Goal: Information Seeking & Learning: Learn about a topic

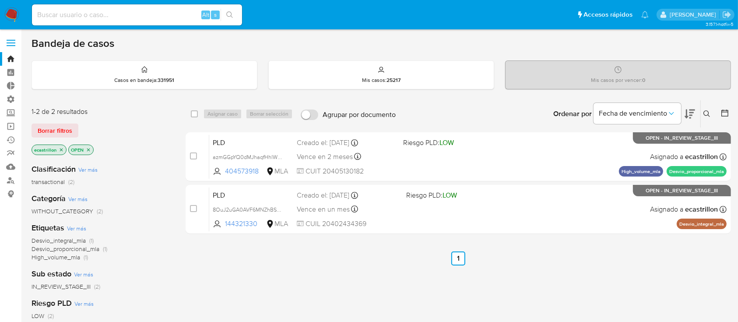
drag, startPoint x: 63, startPoint y: 131, endPoint x: 62, endPoint y: 123, distance: 8.3
click at [63, 131] on span "Borrar filtros" at bounding box center [55, 130] width 35 height 12
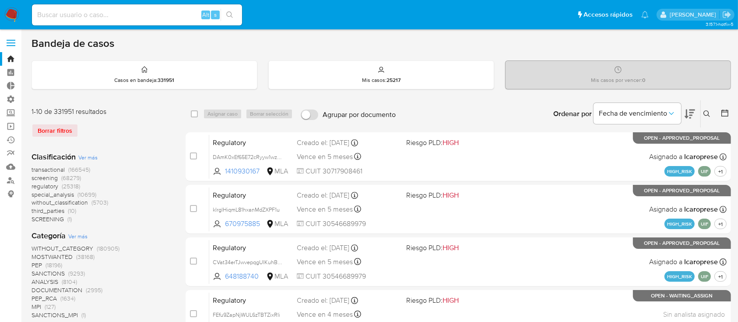
click at [74, 24] on div "Alt s" at bounding box center [137, 14] width 210 height 21
click at [77, 17] on input at bounding box center [137, 14] width 210 height 11
paste input "E93Kn0AS1SwRIHtJIOS3jeoU"
drag, startPoint x: 182, startPoint y: 12, endPoint x: 172, endPoint y: 9, distance: 10.8
click at [182, 12] on input "E93Kn0AS1SwRIHtJIOS3jeoU" at bounding box center [137, 14] width 210 height 11
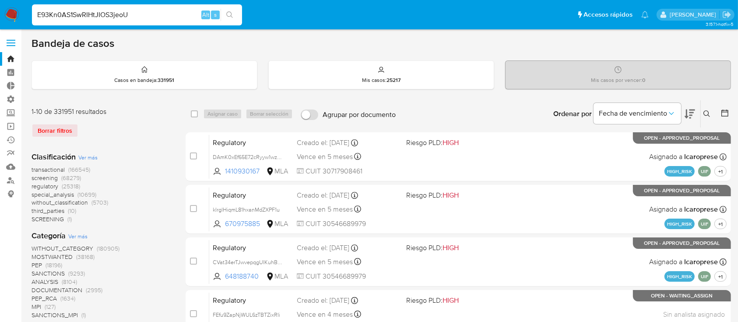
type input "E93Kn0AS1SwRIHtJIOS3jeoU"
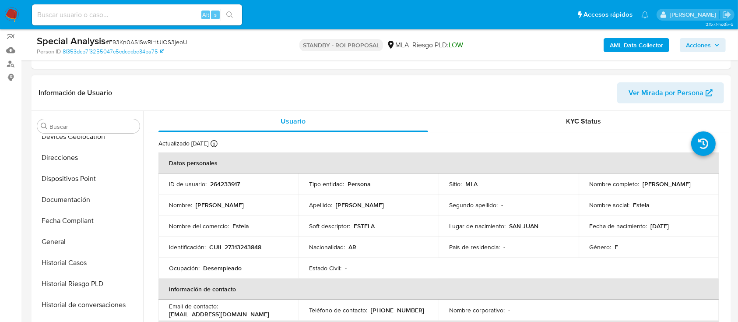
scroll to position [35, 0]
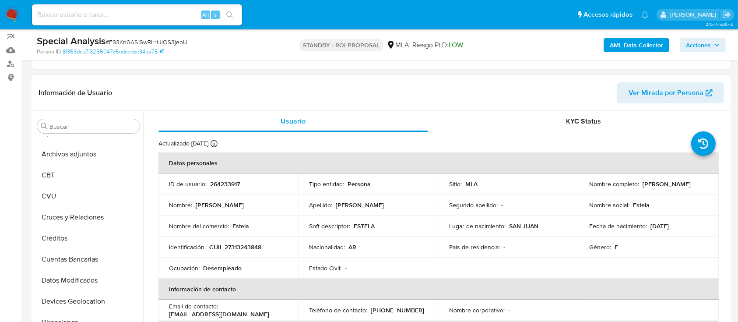
select select "10"
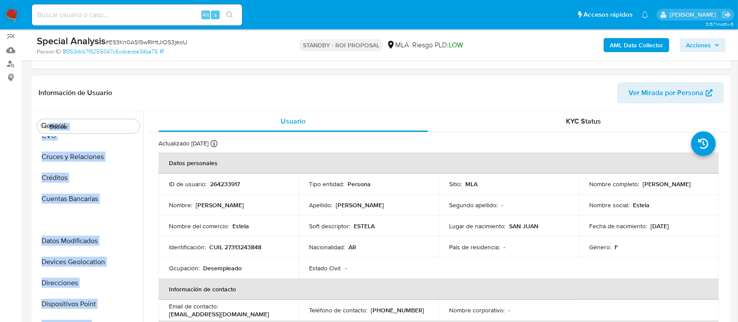
scroll to position [0, 0]
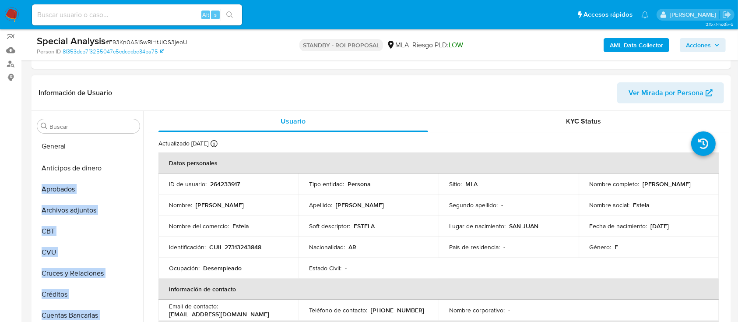
drag, startPoint x: 128, startPoint y: 211, endPoint x: 113, endPoint y: 149, distance: 63.6
click at [113, 149] on ul "Anticipos de dinero Aprobados Archivos adjuntos CBT CVU Cruces y Relaciones Cré…" at bounding box center [88, 235] width 109 height 197
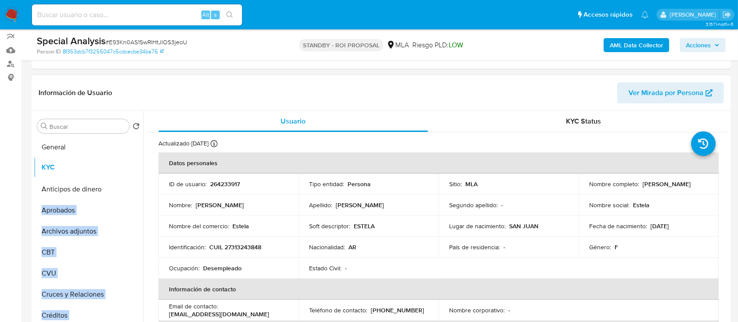
drag, startPoint x: 127, startPoint y: 223, endPoint x: 137, endPoint y: 169, distance: 54.7
click at [137, 169] on ul "General Anticipos de dinero Aprobados Archivos adjuntos CBT CVU Cruces y Relaci…" at bounding box center [88, 235] width 109 height 197
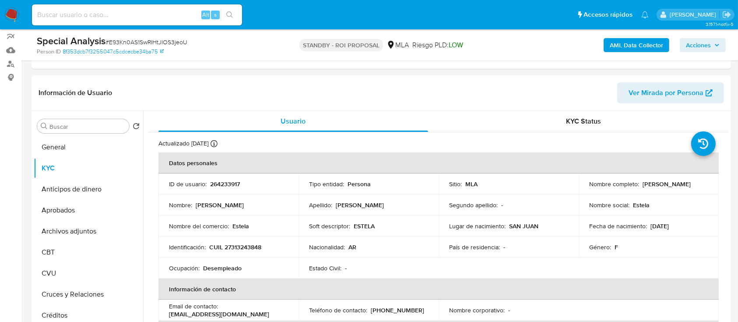
drag, startPoint x: 131, startPoint y: 229, endPoint x: 134, endPoint y: 188, distance: 41.7
click at [134, 188] on ul "General KYC Anticipos de dinero Aprobados Archivos adjuntos CBT CVU Cruces y Re…" at bounding box center [88, 235] width 109 height 197
drag, startPoint x: 130, startPoint y: 242, endPoint x: 140, endPoint y: 234, distance: 14.0
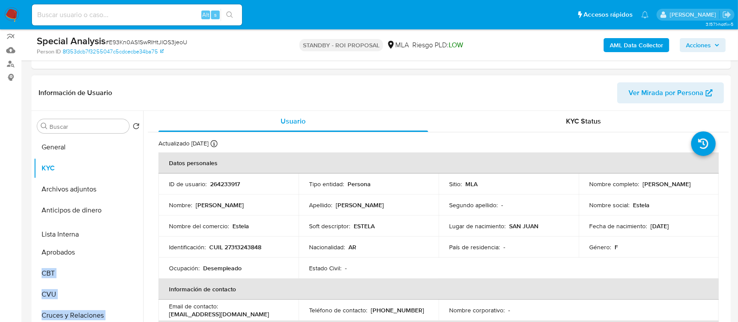
click at [140, 234] on ul "General KYC Archivos adjuntos Anticipos de dinero Aprobados CBT CVU Cruces y Re…" at bounding box center [88, 235] width 109 height 197
click at [47, 271] on button "CBT" at bounding box center [85, 273] width 102 height 21
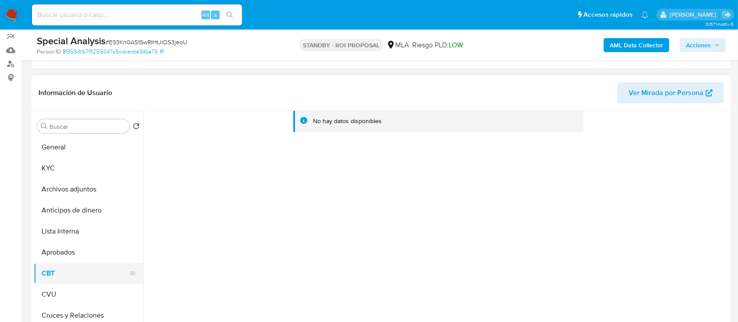
click at [40, 280] on button "CBT" at bounding box center [85, 273] width 102 height 21
click at [52, 291] on button "CVU" at bounding box center [85, 294] width 102 height 21
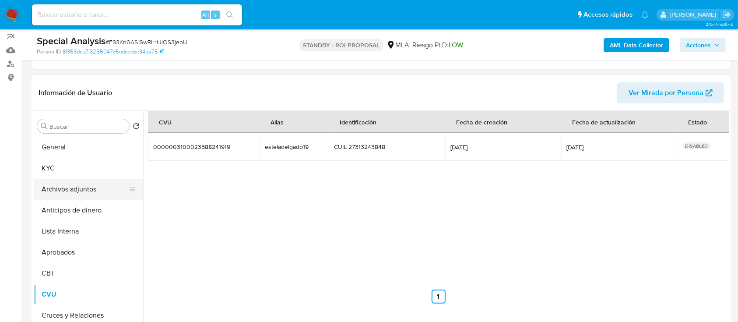
click at [84, 195] on button "Archivos adjuntos" at bounding box center [85, 189] width 102 height 21
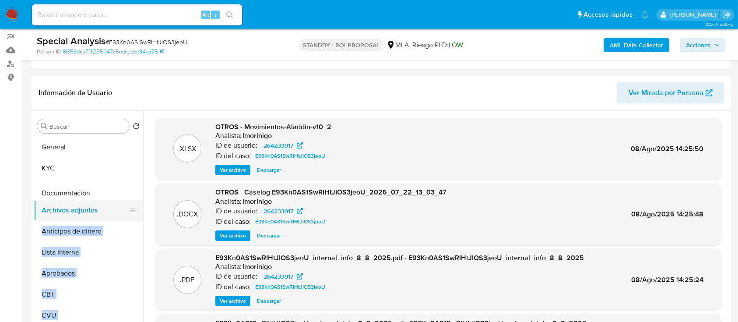
drag, startPoint x: 128, startPoint y: 228, endPoint x: 123, endPoint y: 192, distance: 36.3
click at [123, 192] on ul "General KYC Archivos adjuntos Anticipos de dinero Lista Interna Aprobados CBT C…" at bounding box center [88, 235] width 109 height 197
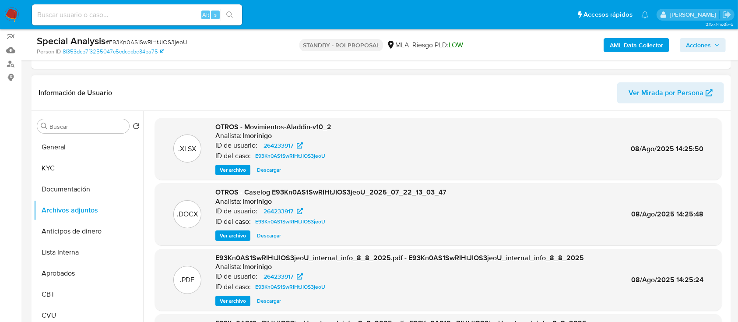
click at [70, 191] on button "Documentación" at bounding box center [85, 189] width 102 height 21
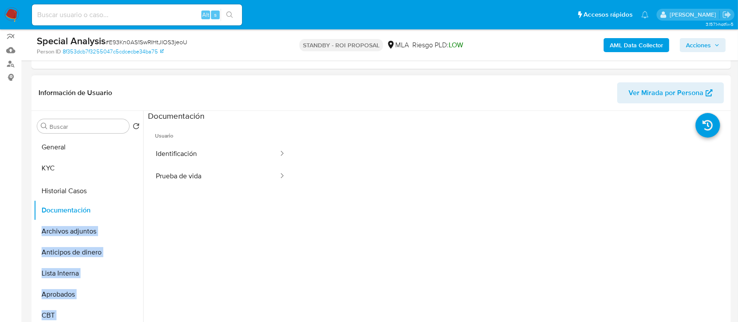
drag, startPoint x: 131, startPoint y: 271, endPoint x: 126, endPoint y: 192, distance: 79.8
click at [126, 192] on ul "General KYC Documentación Archivos adjuntos Anticipos de dinero Lista Interna A…" at bounding box center [88, 235] width 109 height 197
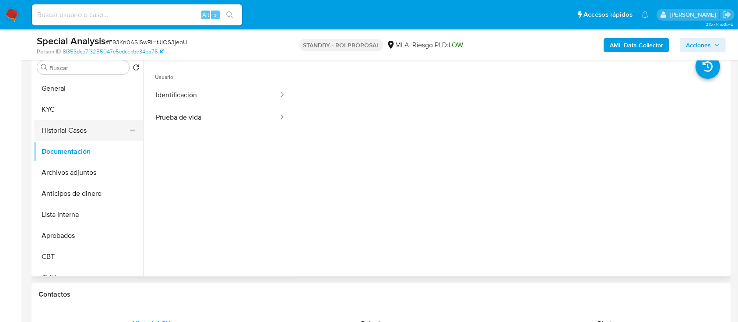
click at [96, 124] on button "Historial Casos" at bounding box center [85, 130] width 102 height 21
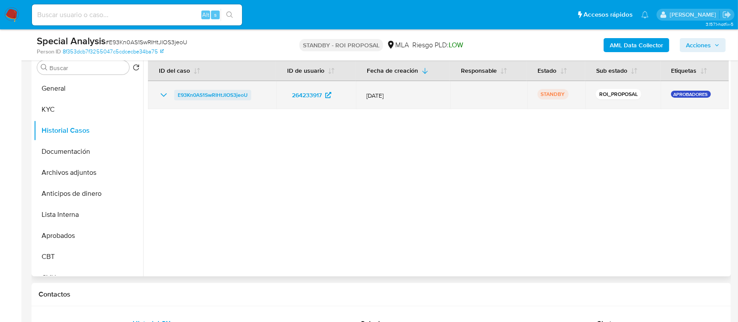
click at [217, 95] on span "E93Kn0AS1SwRIHtJIOS3jeoU" at bounding box center [213, 95] width 70 height 11
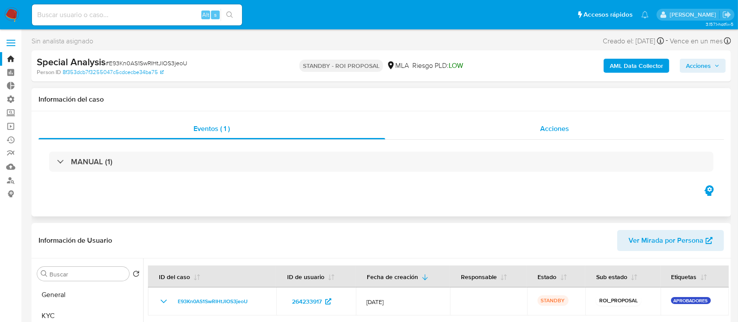
click at [504, 126] on div "Acciones" at bounding box center [554, 128] width 339 height 21
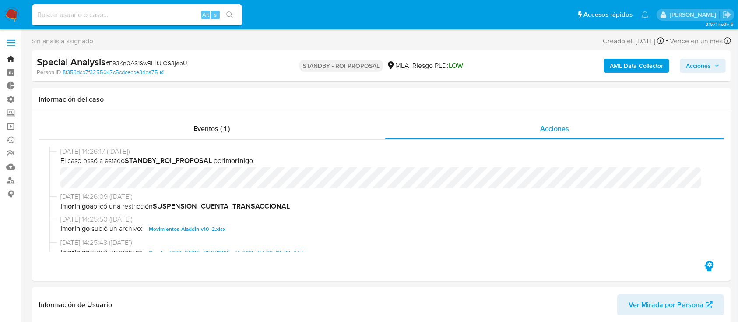
click at [7, 62] on link "Bandeja" at bounding box center [52, 59] width 104 height 14
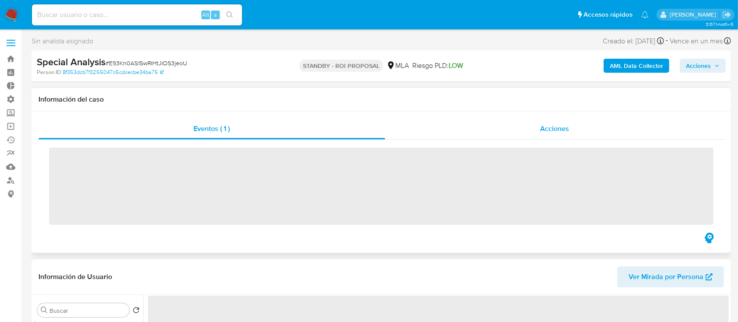
click at [480, 131] on div "Acciones" at bounding box center [554, 128] width 339 height 21
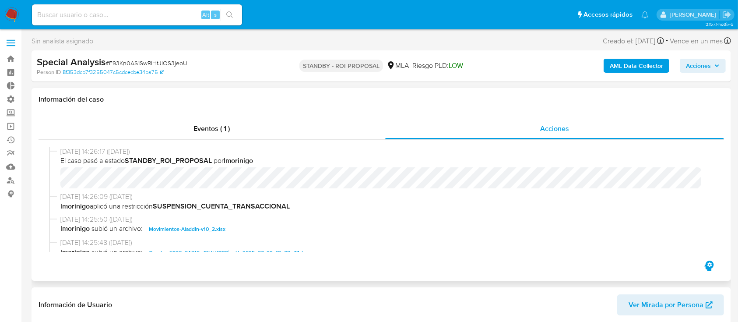
scroll to position [58, 0]
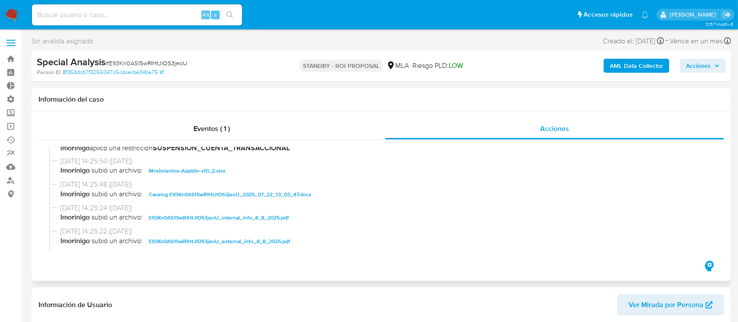
select select "10"
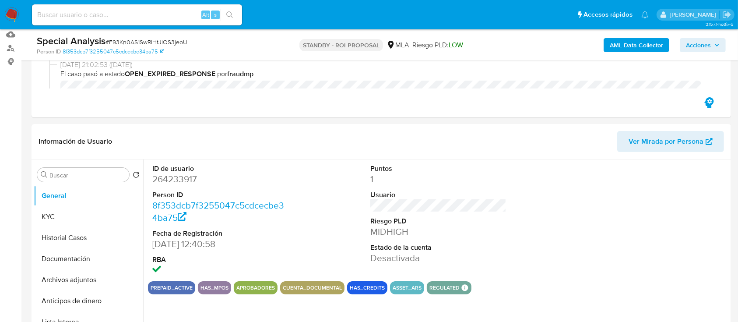
scroll to position [291, 0]
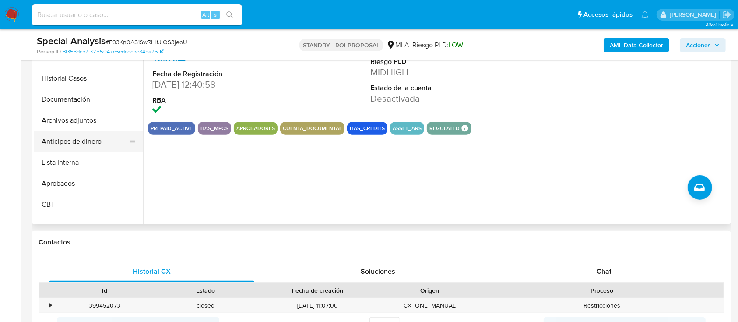
click at [57, 141] on button "Anticipos de dinero" at bounding box center [85, 141] width 102 height 21
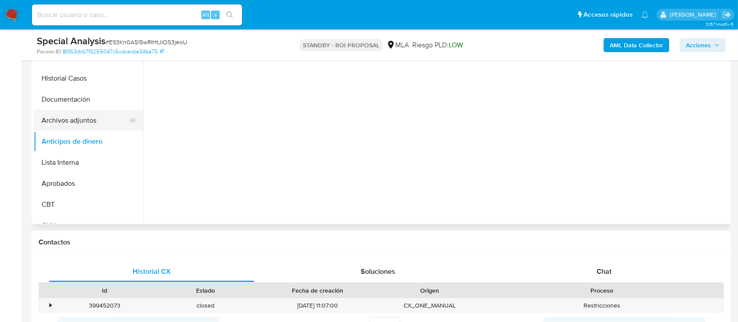
click at [72, 130] on button "Archivos adjuntos" at bounding box center [85, 120] width 102 height 21
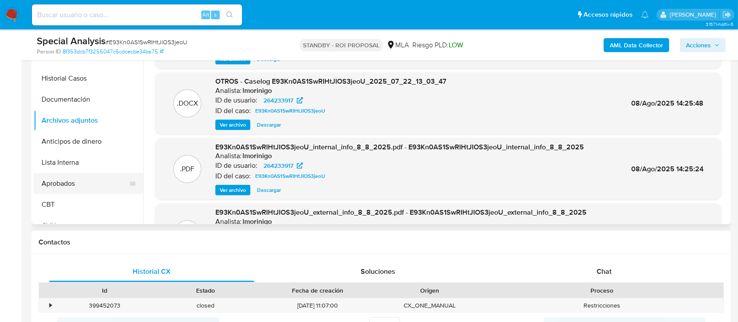
click at [88, 181] on button "Aprobados" at bounding box center [85, 183] width 102 height 21
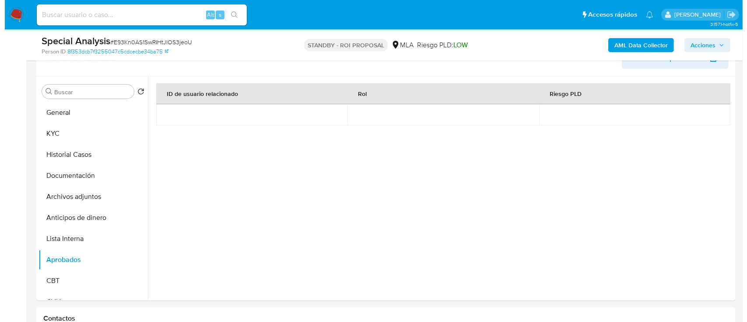
scroll to position [233, 0]
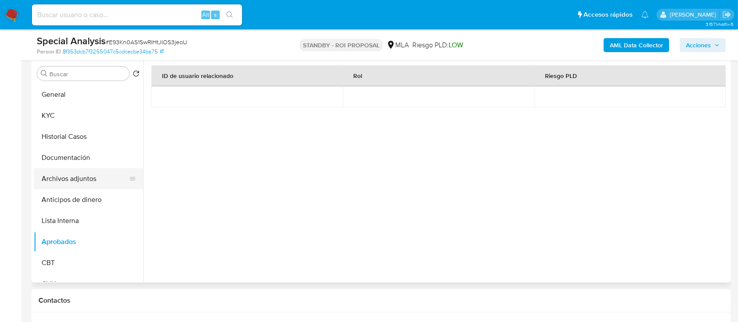
click at [74, 177] on button "Archivos adjuntos" at bounding box center [85, 178] width 102 height 21
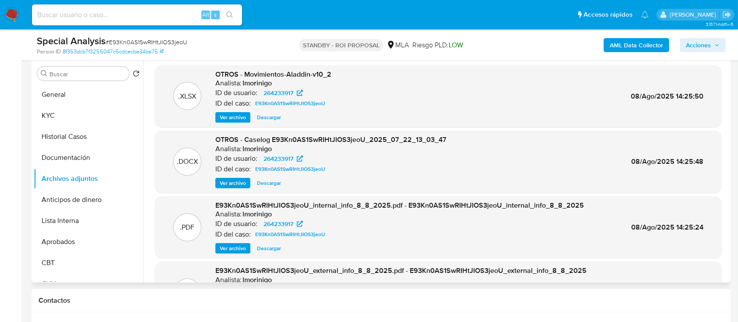
click at [242, 179] on span "Ver archivo" at bounding box center [233, 183] width 26 height 9
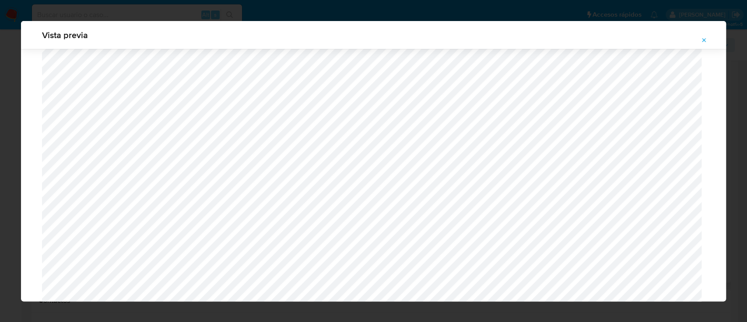
scroll to position [1208, 0]
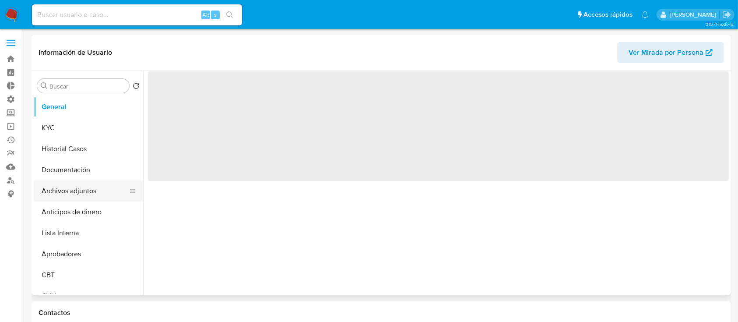
click at [77, 194] on button "Archivos adjuntos" at bounding box center [85, 190] width 102 height 21
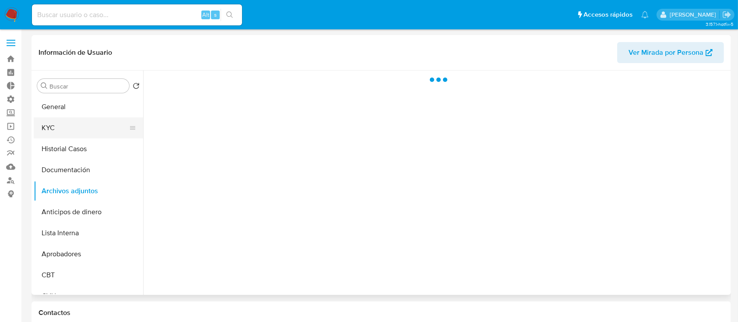
select select "10"
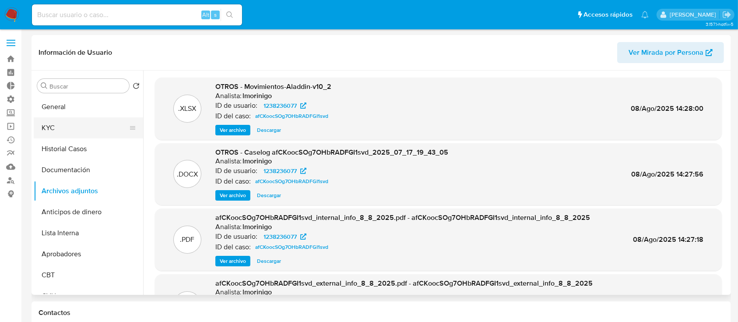
click at [94, 119] on button "KYC" at bounding box center [85, 127] width 102 height 21
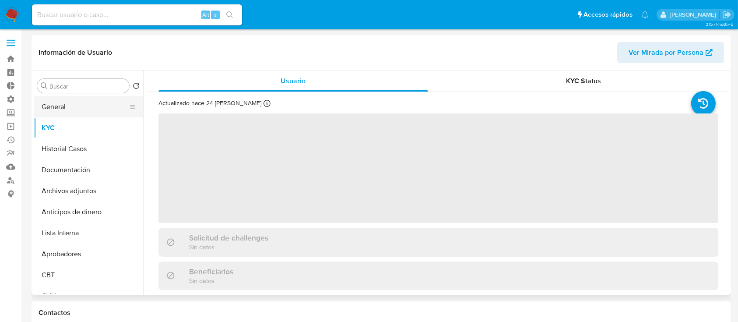
click at [83, 102] on button "General" at bounding box center [85, 106] width 102 height 21
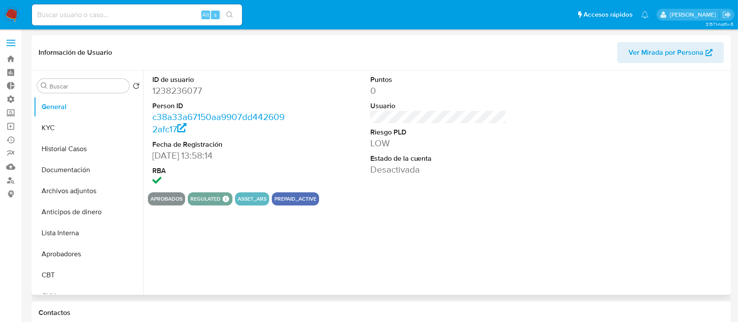
click at [194, 91] on dd "1238236077" at bounding box center [220, 90] width 137 height 12
copy dd "1238236077"
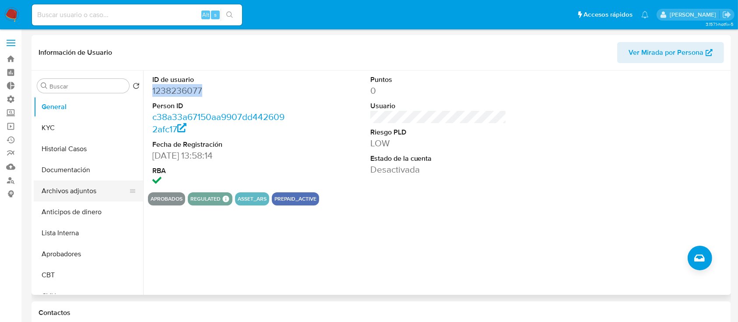
click at [71, 198] on button "Archivos adjuntos" at bounding box center [85, 190] width 102 height 21
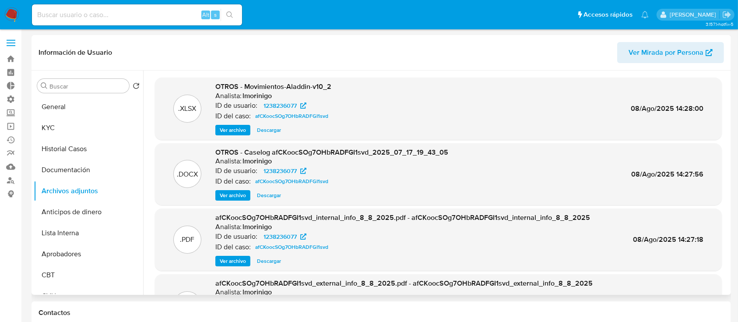
click at [238, 191] on span "Ver archivo" at bounding box center [233, 195] width 26 height 9
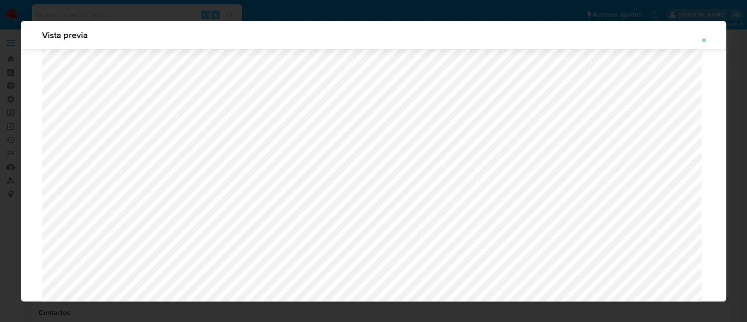
scroll to position [641, 0]
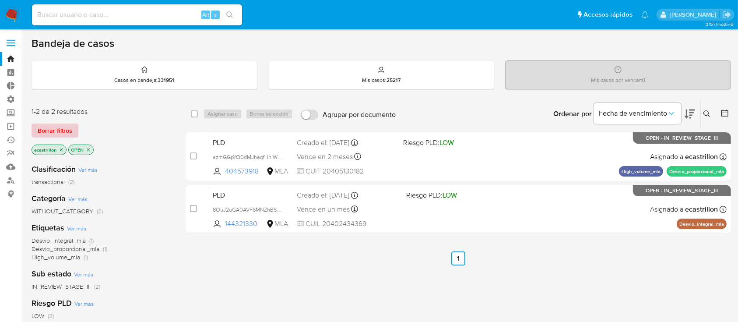
click at [64, 133] on span "Borrar filtros" at bounding box center [55, 130] width 35 height 12
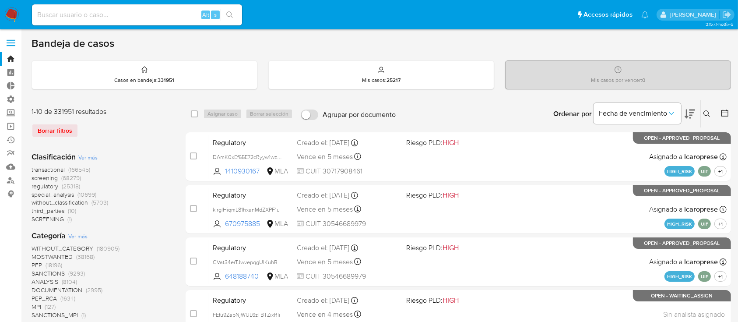
click at [133, 8] on div "Alt s" at bounding box center [137, 14] width 210 height 21
click at [129, 14] on input at bounding box center [137, 14] width 210 height 11
paste input "6iWpl6rFQS2GBgAaVovytTdQ"
type input "6iWpl6rFQS2GBgAaVovytTdQ"
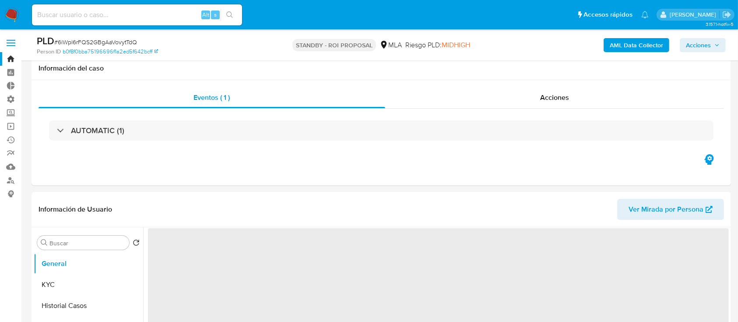
scroll to position [116, 0]
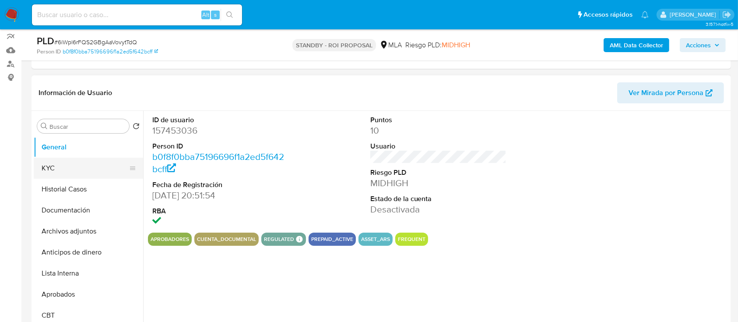
select select "10"
click at [36, 173] on button "KYC" at bounding box center [85, 168] width 102 height 21
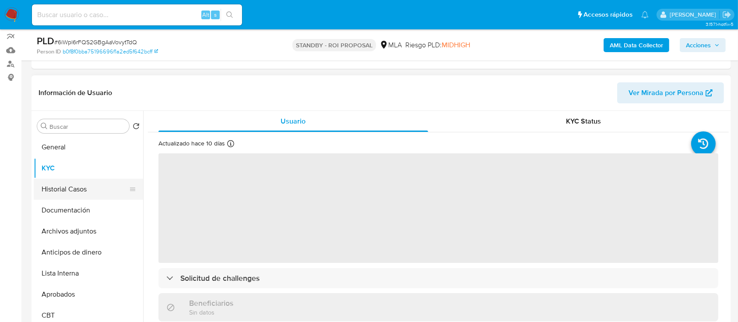
click at [50, 179] on button "Historial Casos" at bounding box center [85, 189] width 102 height 21
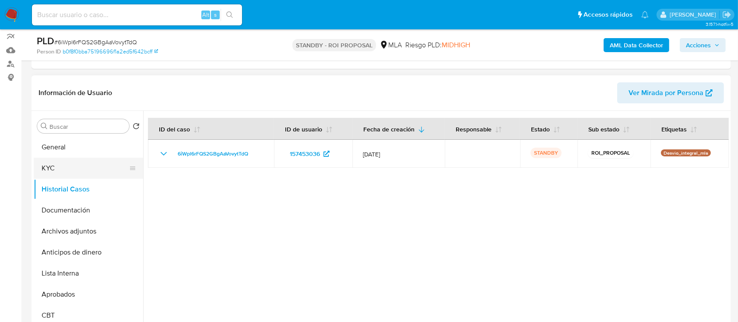
click at [60, 172] on button "KYC" at bounding box center [85, 168] width 102 height 21
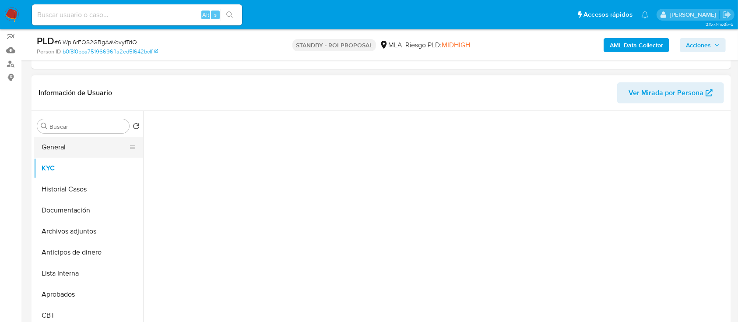
click at [60, 149] on button "General" at bounding box center [85, 147] width 102 height 21
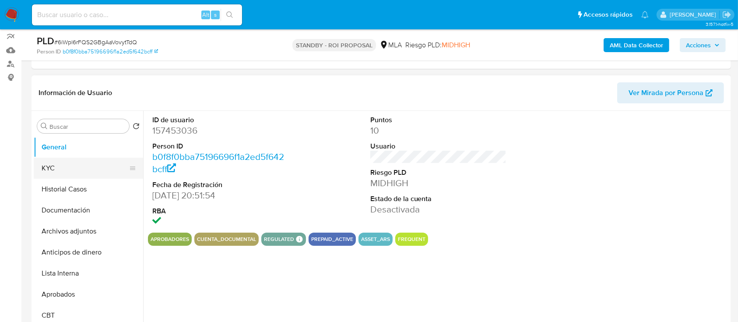
click at [86, 162] on button "KYC" at bounding box center [85, 168] width 102 height 21
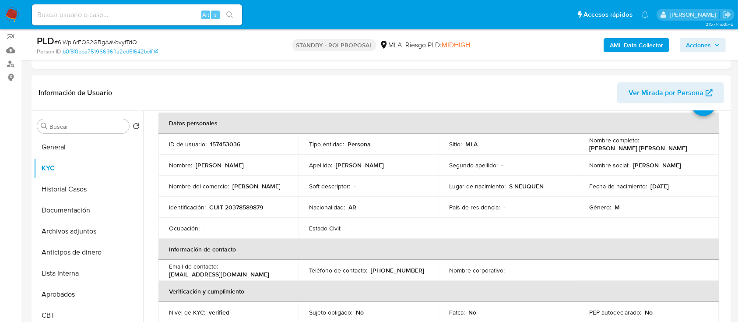
scroll to position [58, 0]
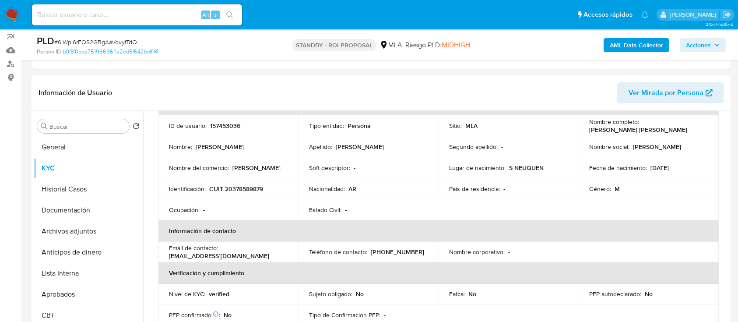
click at [222, 256] on p "seba_nqn_2010@hotmail.com" at bounding box center [219, 256] width 100 height 8
click at [248, 255] on p "seba_nqn_2010@hotmail.com" at bounding box center [219, 256] width 100 height 8
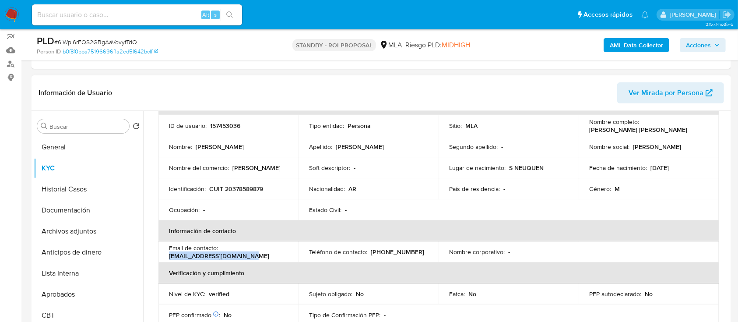
drag, startPoint x: 252, startPoint y: 255, endPoint x: 168, endPoint y: 256, distance: 84.1
click at [168, 256] on td "Email de contacto : seba_nqn_2010@hotmail.com" at bounding box center [228, 251] width 140 height 21
copy p "seba_nqn_2010@hotmail.com"
click at [177, 12] on input at bounding box center [137, 14] width 210 height 11
paste input "jv7jhVbbXVyv7rjj96Oaf3hr"
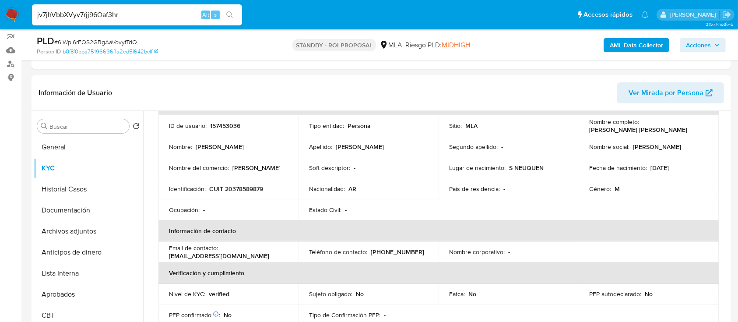
type input "jv7jhVbbXVyv7rjj96Oaf3hr"
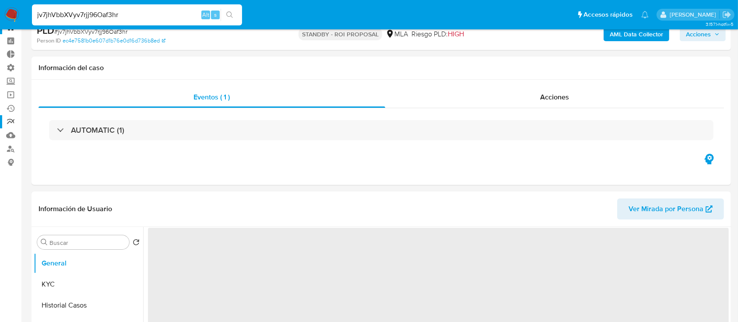
scroll to position [58, 0]
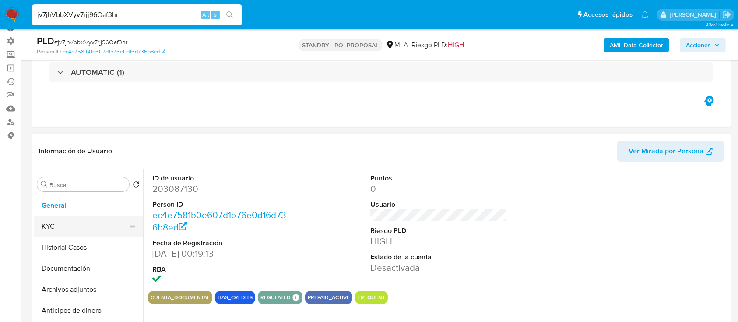
click at [54, 230] on button "KYC" at bounding box center [85, 226] width 102 height 21
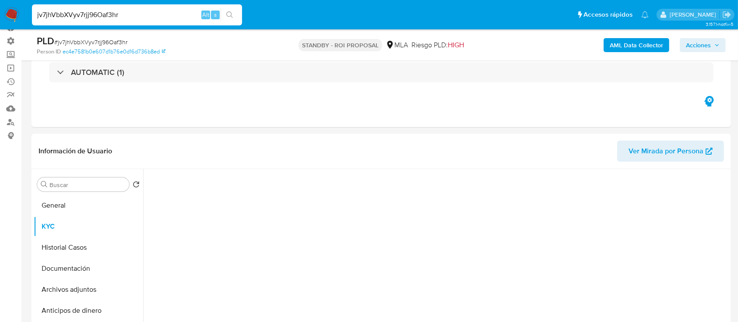
select select "10"
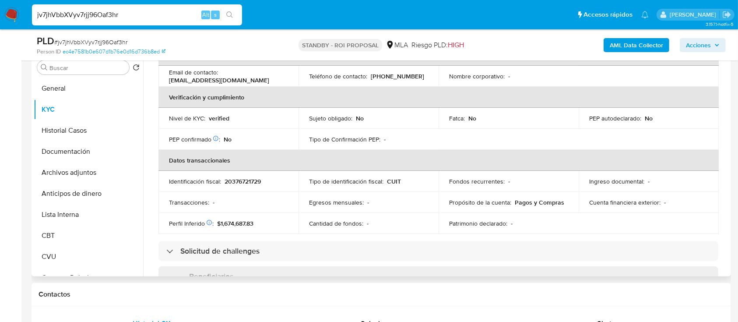
scroll to position [116, 0]
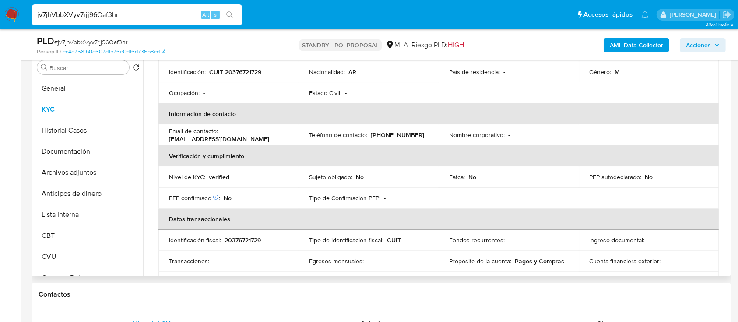
click at [219, 138] on p "pablopiccoli.met@gmail.com" at bounding box center [219, 139] width 100 height 8
drag, startPoint x: 260, startPoint y: 138, endPoint x: 165, endPoint y: 139, distance: 95.9
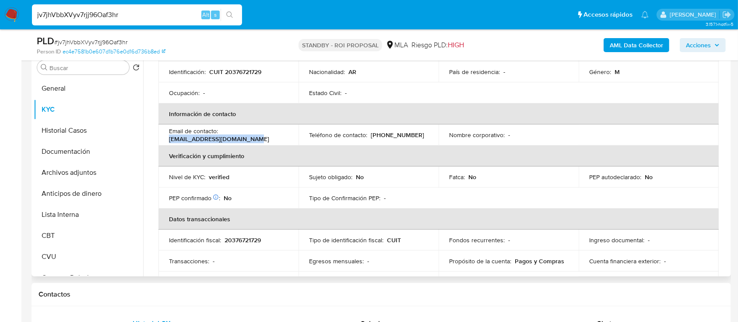
click at [165, 139] on td "Email de contacto : pablopiccoli.met@gmail.com" at bounding box center [228, 134] width 140 height 21
copy p "pablopiccoli.met@gmail.com"
click at [68, 153] on button "Documentación" at bounding box center [85, 151] width 102 height 21
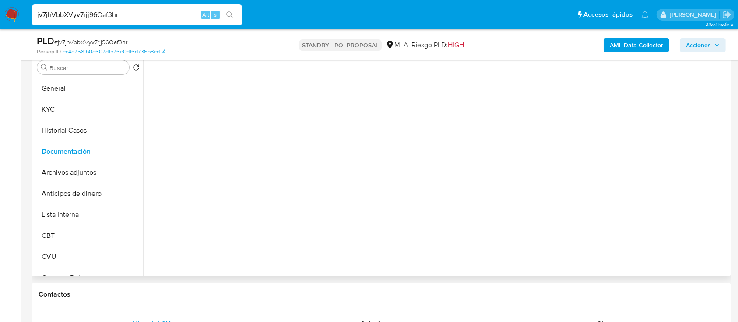
scroll to position [0, 0]
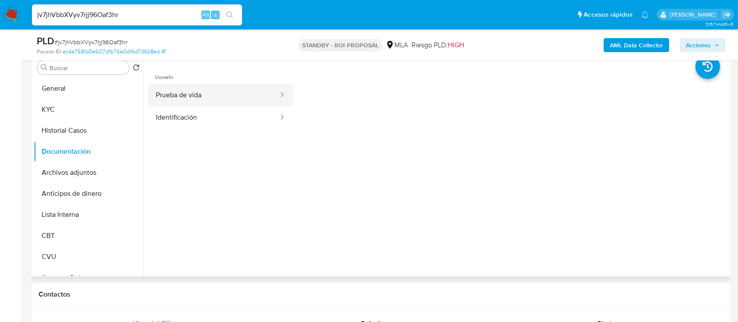
click at [225, 95] on button "Prueba de vida" at bounding box center [213, 95] width 131 height 22
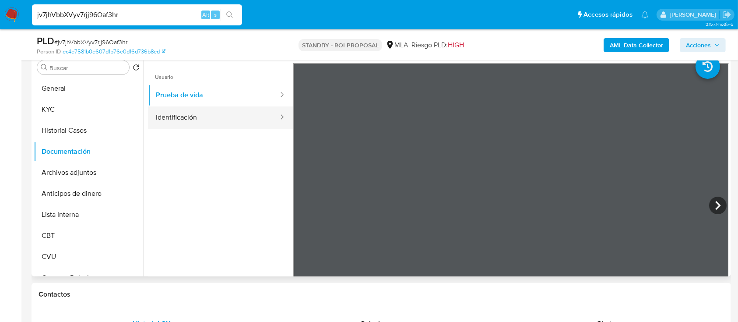
click at [208, 110] on button "Identificación" at bounding box center [213, 117] width 131 height 22
click at [714, 201] on icon at bounding box center [718, 206] width 18 height 18
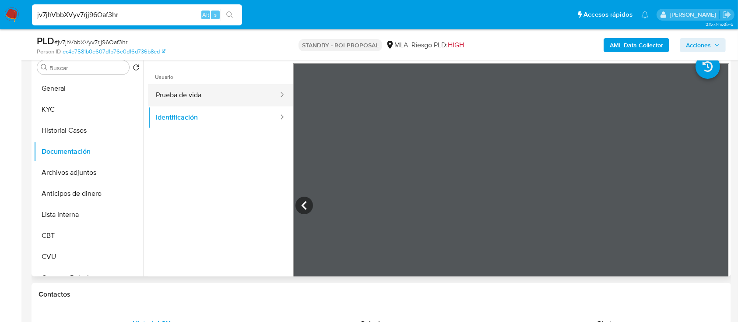
click at [242, 96] on button "Prueba de vida" at bounding box center [213, 95] width 131 height 22
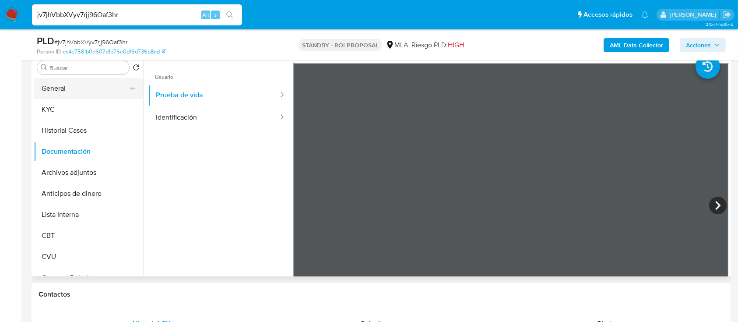
click at [97, 98] on button "General" at bounding box center [85, 88] width 102 height 21
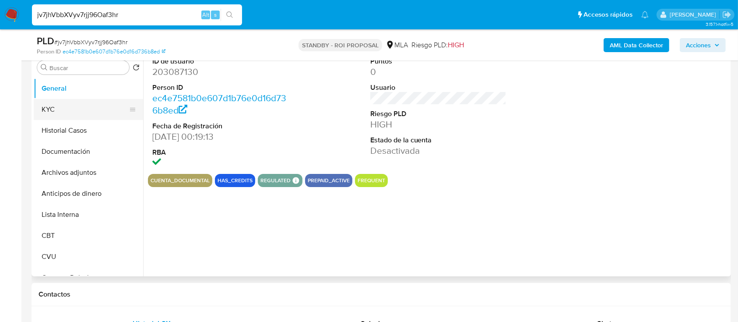
click at [102, 117] on button "KYC" at bounding box center [85, 109] width 102 height 21
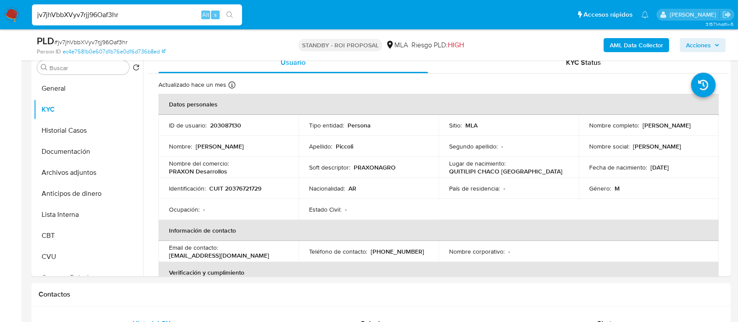
click at [546, 58] on div "PLD # jv7jhVbbXVyv7rjj96Oaf3hr Person ID ec4e7581b0e607d1b76e0d16d736b8ed STAND…" at bounding box center [381, 44] width 699 height 31
click at [541, 65] on div "KYC Status" at bounding box center [584, 62] width 270 height 21
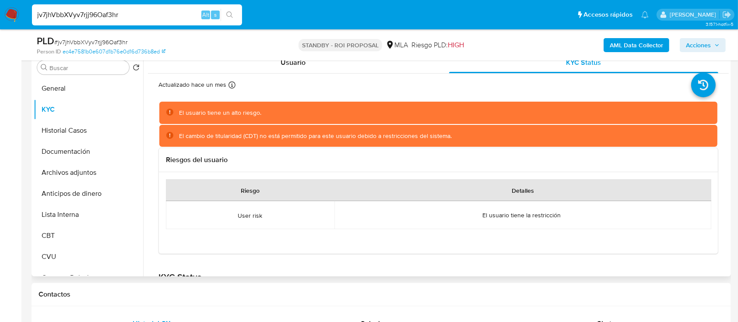
scroll to position [58, 0]
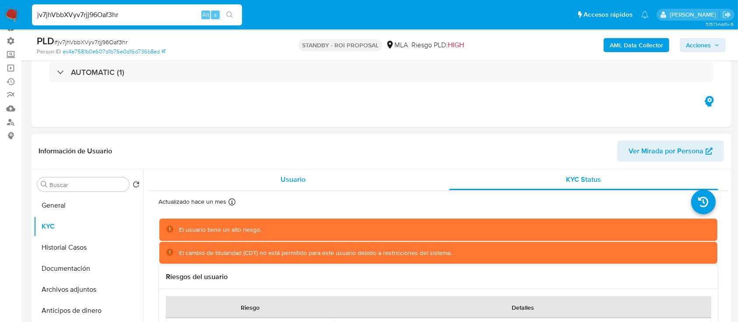
click at [270, 179] on div "Usuario" at bounding box center [293, 179] width 270 height 21
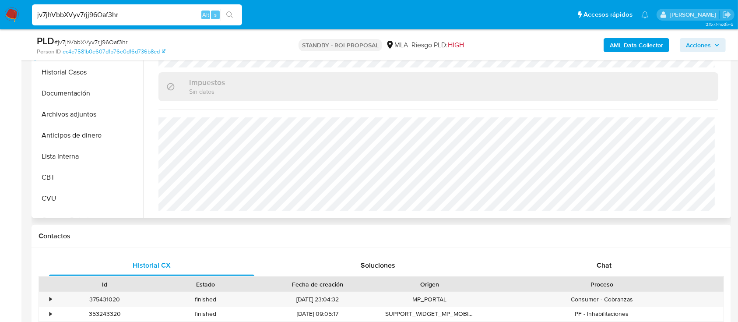
scroll to position [177, 0]
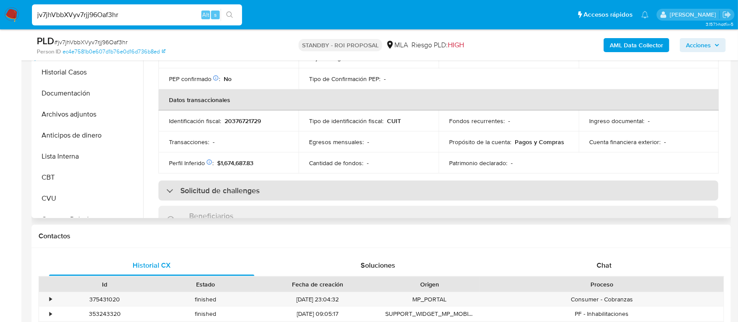
click at [172, 187] on div "Solicitud de challenges" at bounding box center [212, 191] width 93 height 10
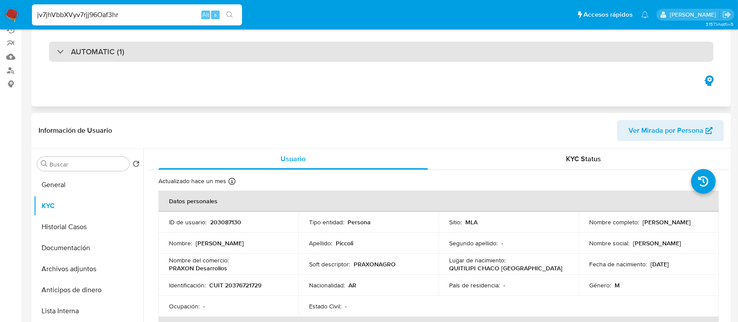
scroll to position [0, 0]
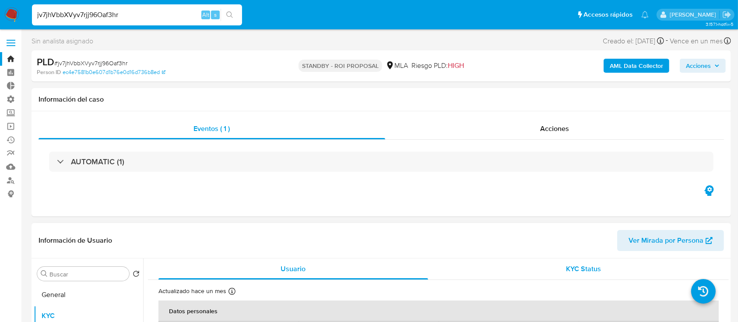
click at [542, 268] on div "KYC Status" at bounding box center [584, 268] width 270 height 21
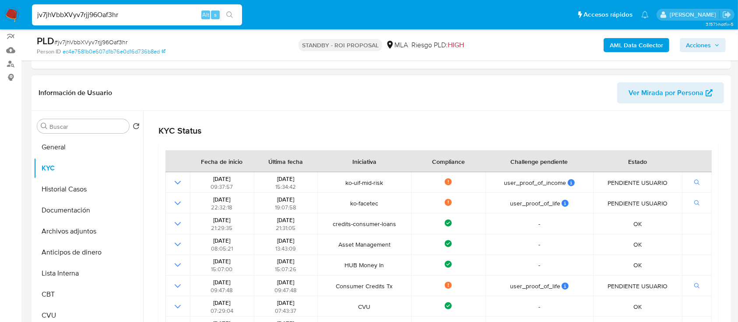
scroll to position [221, 0]
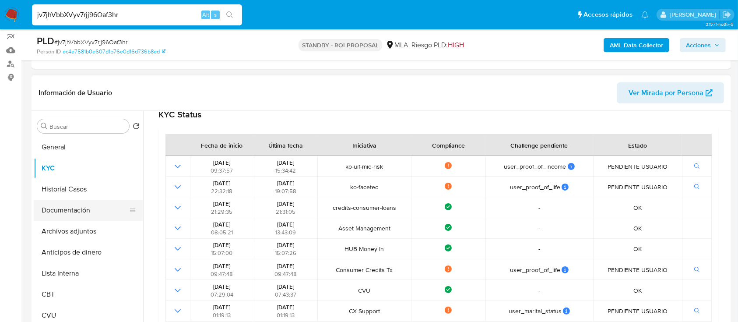
click at [80, 207] on button "Documentación" at bounding box center [85, 210] width 102 height 21
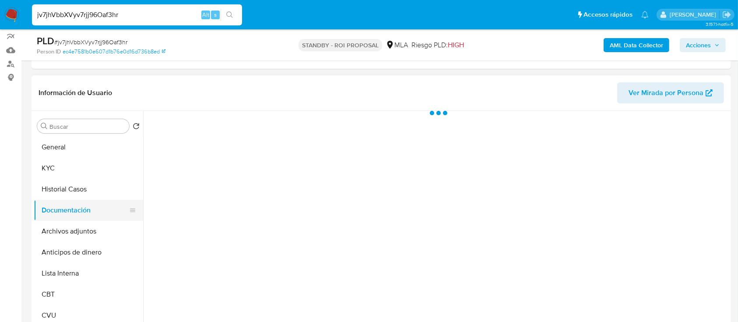
scroll to position [0, 0]
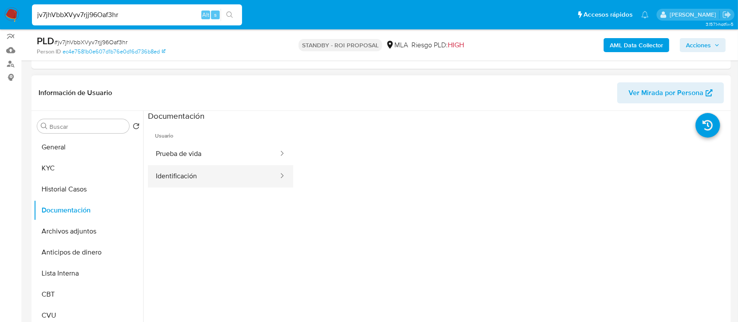
click at [189, 178] on button "Identificación" at bounding box center [213, 176] width 131 height 22
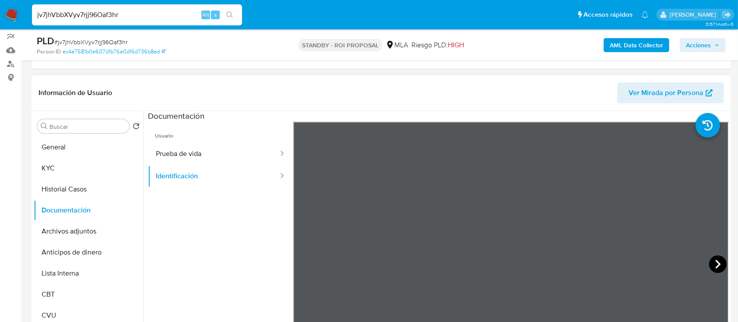
click at [712, 266] on icon at bounding box center [718, 264] width 18 height 18
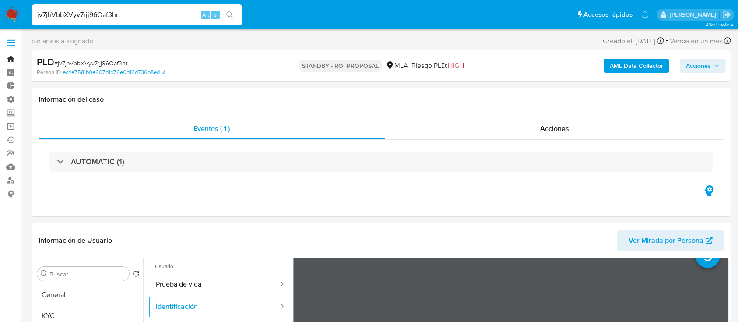
click at [0, 61] on link "Bandeja" at bounding box center [52, 59] width 104 height 14
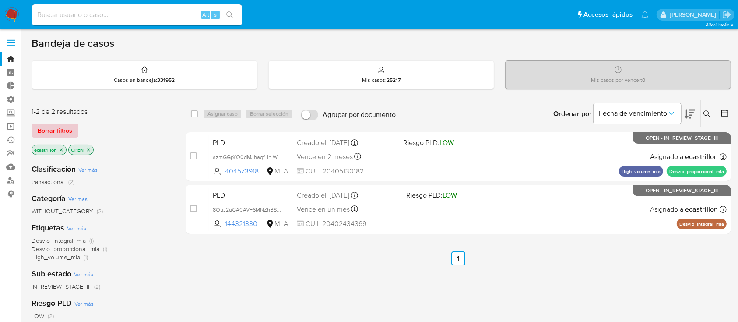
click at [58, 128] on span "Borrar filtros" at bounding box center [55, 130] width 35 height 12
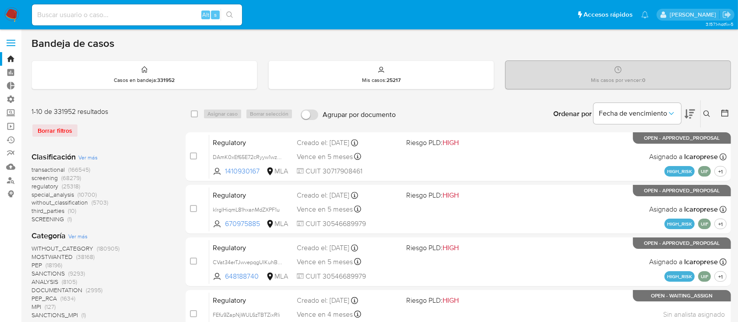
click at [710, 113] on icon at bounding box center [706, 113] width 7 height 7
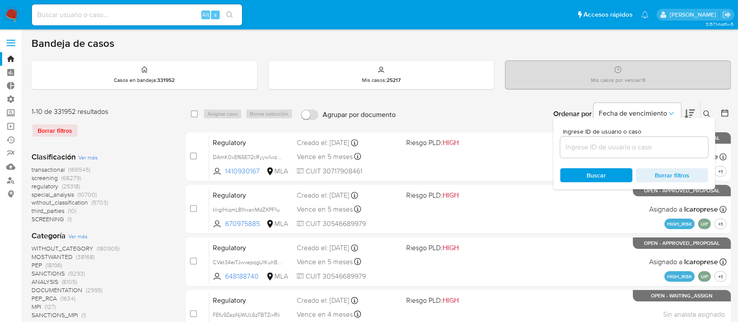
click at [577, 147] on input at bounding box center [634, 146] width 148 height 11
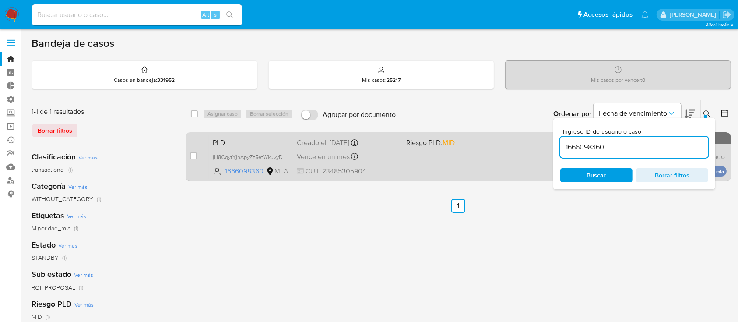
click at [450, 147] on div "PLD jH8CqytYjnApyZz5etWkuvyD 1666098360 MLA Riesgo PLD: MID Creado el: 12/07/20…" at bounding box center [467, 156] width 517 height 44
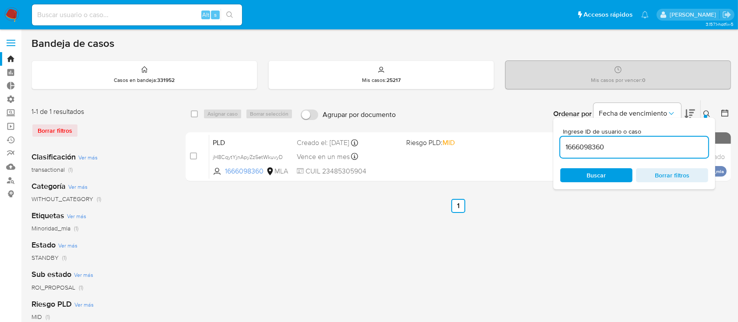
click at [589, 148] on input "1666098360" at bounding box center [634, 146] width 148 height 11
paste input "jH8CqytYjnApyZz5etWkuvyD"
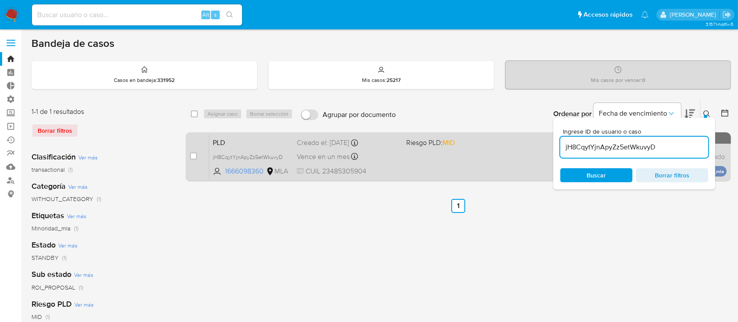
click at [463, 149] on div "PLD jH8CqytYjnApyZz5etWkuvyD 1666098360 MLA Riesgo PLD: MID Creado el: 12/07/20…" at bounding box center [467, 156] width 517 height 44
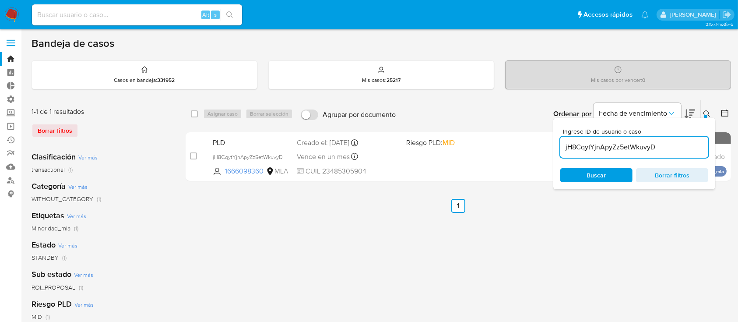
drag, startPoint x: 571, startPoint y: 133, endPoint x: 571, endPoint y: 144, distance: 11.4
click at [570, 134] on div "Ingrese ID de usuario o caso jH8CqytYjnApyZz5etWkuvyD" at bounding box center [634, 142] width 148 height 29
click at [571, 144] on input "jH8CqytYjnApyZz5etWkuvyD" at bounding box center [634, 146] width 148 height 11
paste input "729037770"
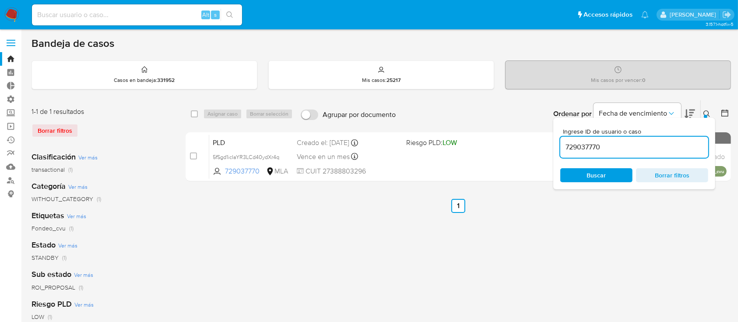
click at [707, 113] on icon at bounding box center [706, 113] width 7 height 7
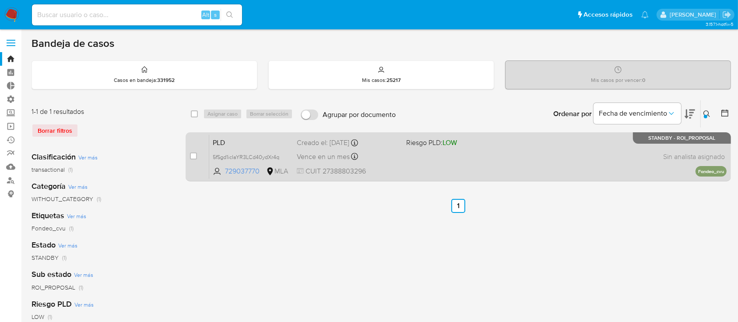
click at [584, 151] on div "PLD 5fSgd1icIaYR3LCd40ydXr4q 729037770 MLA Riesgo PLD: LOW Creado el: 12/07/202…" at bounding box center [467, 156] width 517 height 44
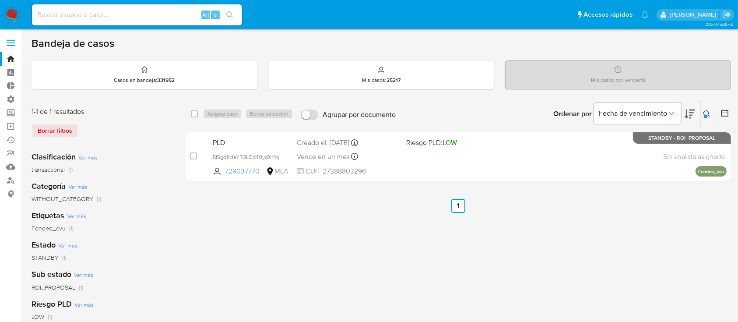
click at [704, 116] on div at bounding box center [706, 117] width 4 height 4
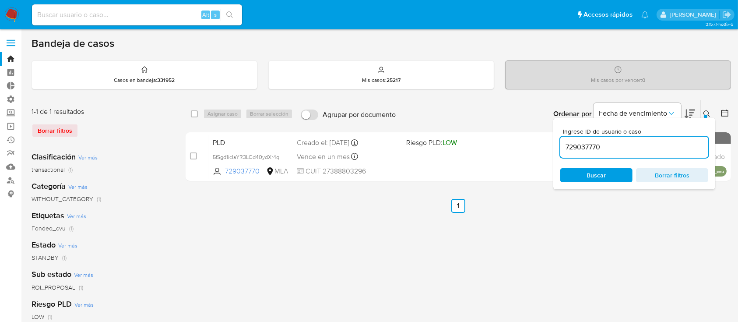
click at [694, 144] on input "729037770" at bounding box center [634, 146] width 148 height 11
click at [629, 143] on input "4VpskoYTXYaywJwfsQ9xKEA4" at bounding box center [634, 146] width 148 height 11
paste input "729037770"
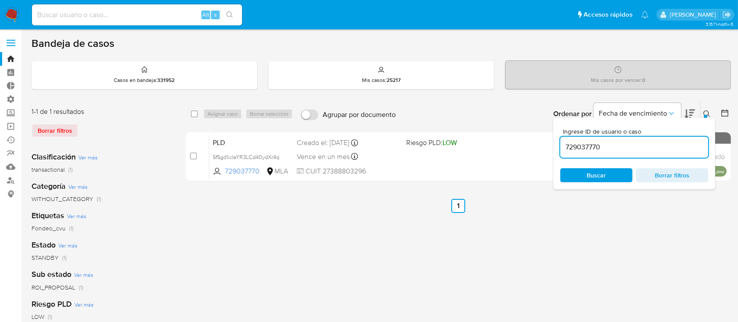
click at [705, 113] on icon at bounding box center [706, 113] width 7 height 7
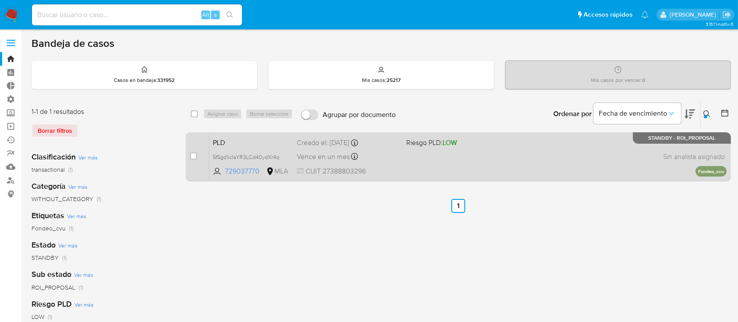
click at [553, 150] on div "PLD 5fSgd1icIaYR3LCd40ydXr4q 729037770 MLA Riesgo PLD: LOW Creado el: 12/07/202…" at bounding box center [467, 156] width 517 height 44
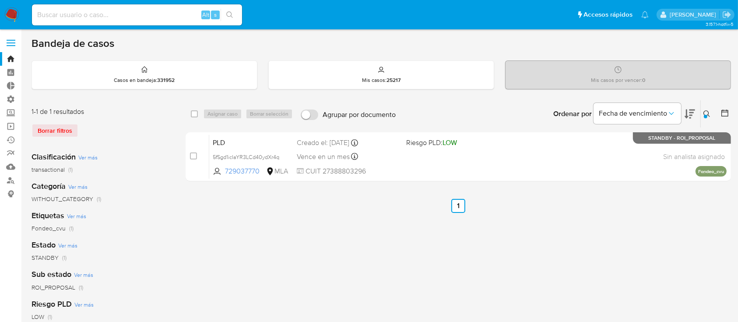
click at [709, 114] on icon at bounding box center [706, 113] width 7 height 7
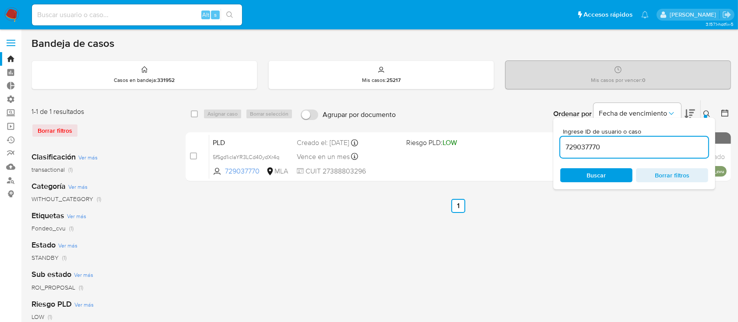
click at [674, 147] on input "729037770" at bounding box center [634, 146] width 148 height 11
type input "2470413376"
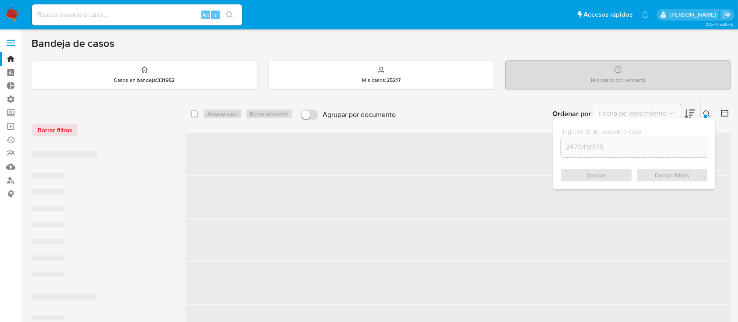
click at [711, 109] on button at bounding box center [708, 114] width 14 height 11
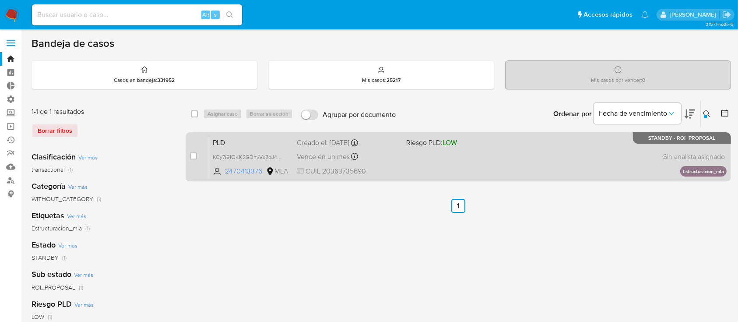
click at [464, 153] on div "PLD KCy7i51OKK2GDhvVx2oJ47ak 2470413376 MLA Riesgo PLD: LOW Creado el: 12/07/20…" at bounding box center [467, 156] width 517 height 44
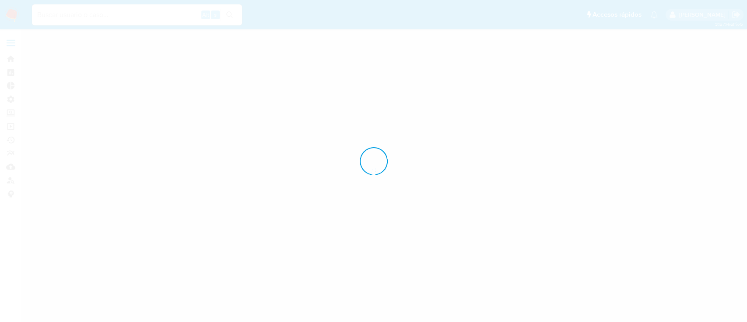
click at [520, 133] on div at bounding box center [373, 161] width 747 height 322
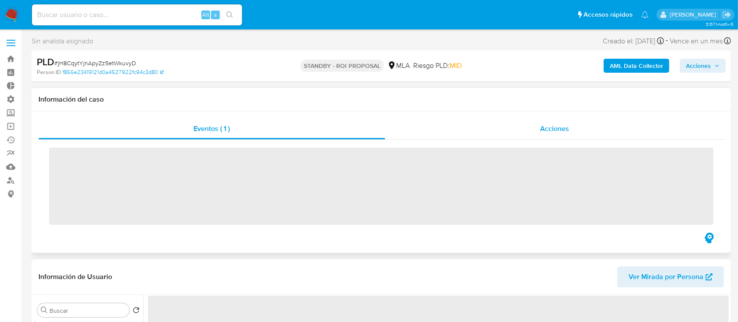
click at [526, 124] on div "Acciones" at bounding box center [554, 128] width 339 height 21
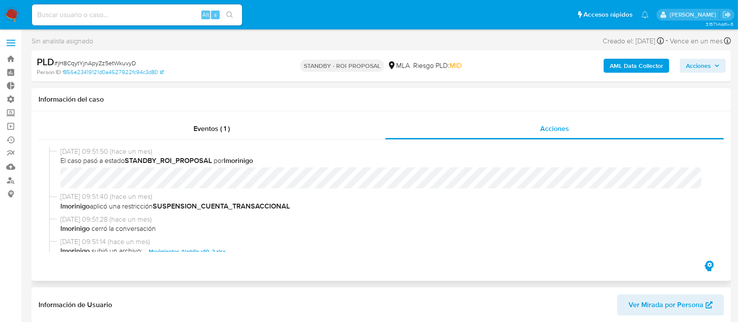
select select "10"
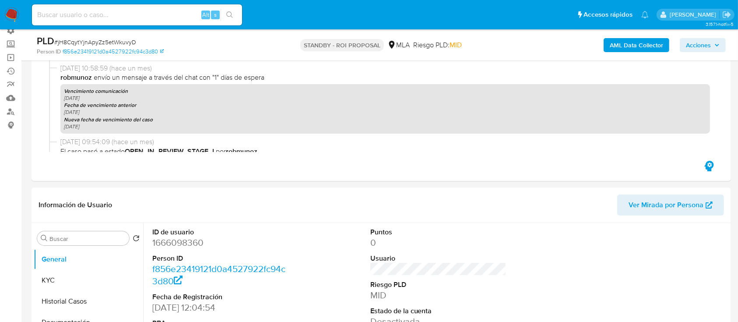
scroll to position [175, 0]
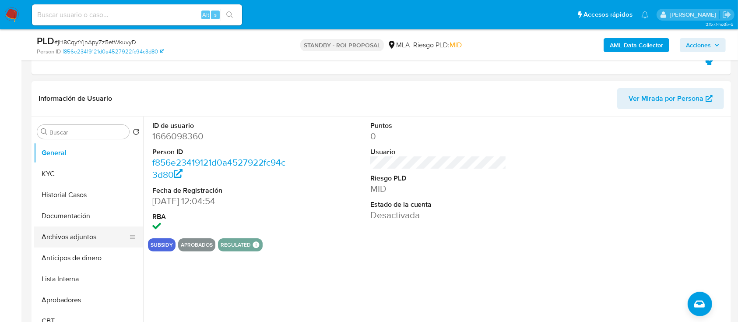
click at [78, 237] on button "Archivos adjuntos" at bounding box center [85, 236] width 102 height 21
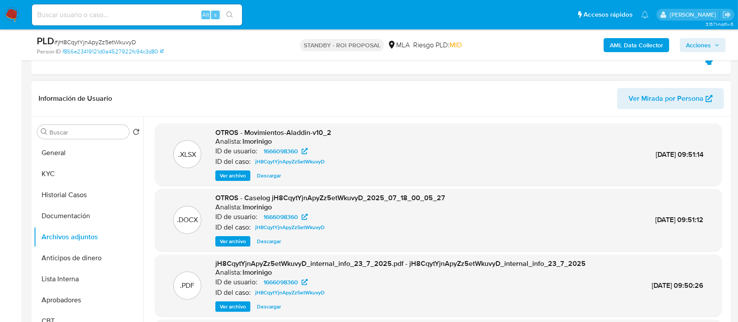
click at [273, 243] on span "Descargar" at bounding box center [269, 241] width 24 height 9
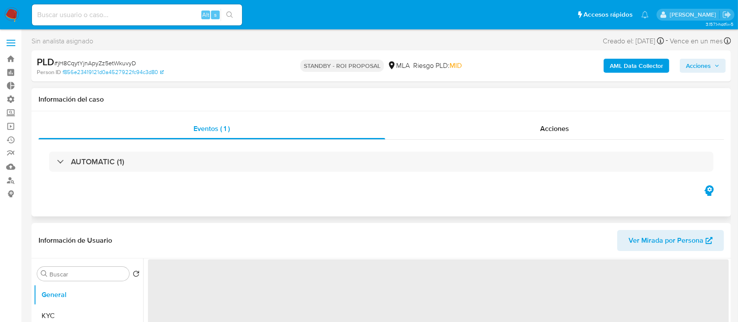
click at [442, 110] on div "Información del caso" at bounding box center [381, 99] width 699 height 23
click at [442, 131] on div "Acciones" at bounding box center [554, 128] width 339 height 21
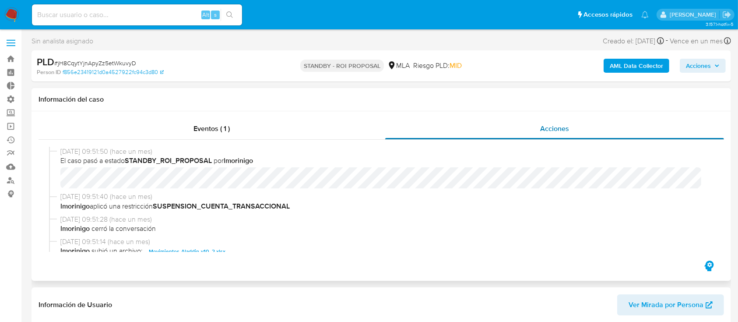
select select "10"
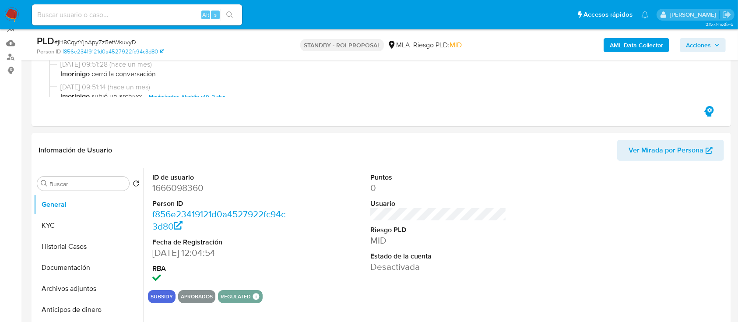
scroll to position [175, 0]
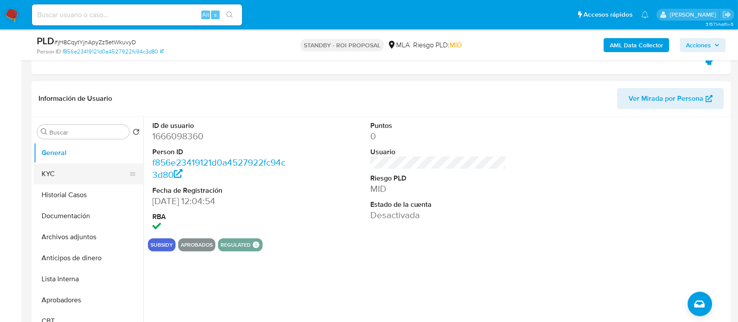
click at [53, 165] on button "KYC" at bounding box center [85, 173] width 102 height 21
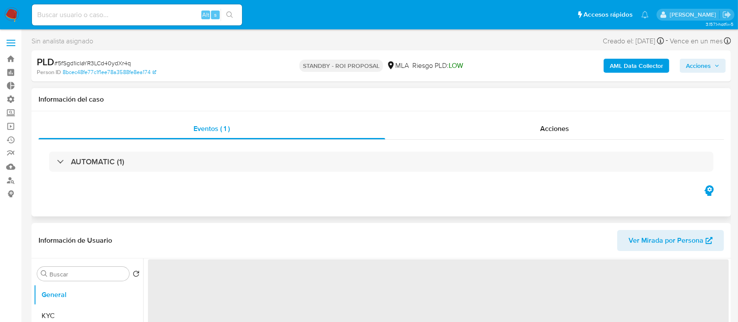
click at [590, 140] on div "AUTOMATIC (1)" at bounding box center [381, 162] width 685 height 44
click at [576, 129] on div "Acciones" at bounding box center [554, 128] width 339 height 21
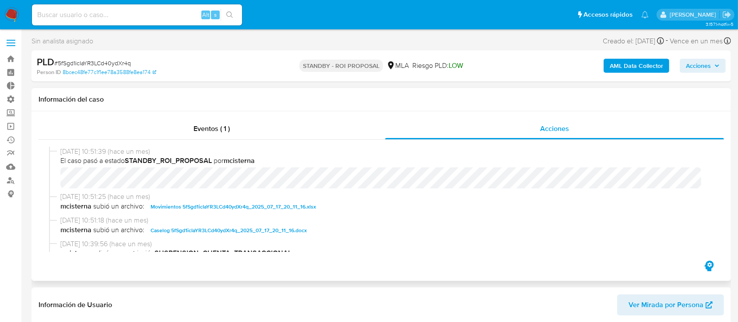
select select "10"
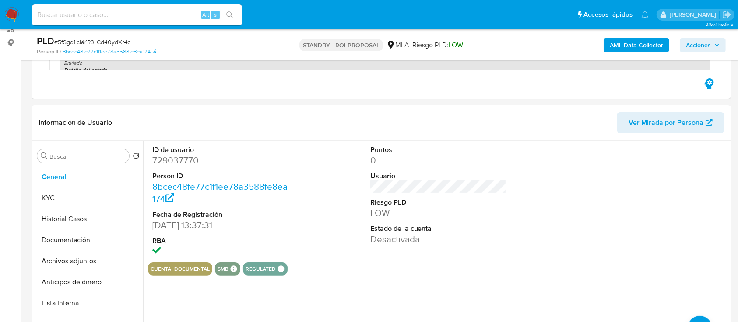
scroll to position [291, 0]
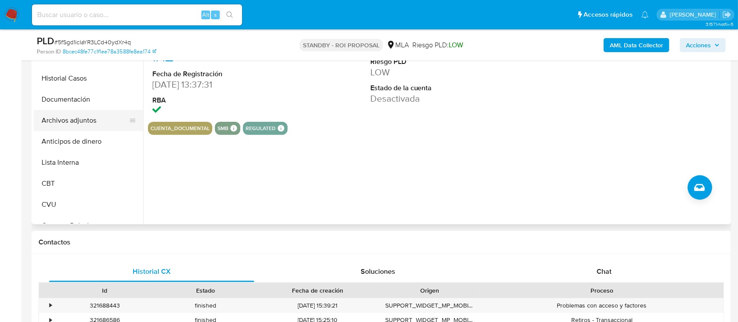
click at [77, 116] on button "Archivos adjuntos" at bounding box center [85, 120] width 102 height 21
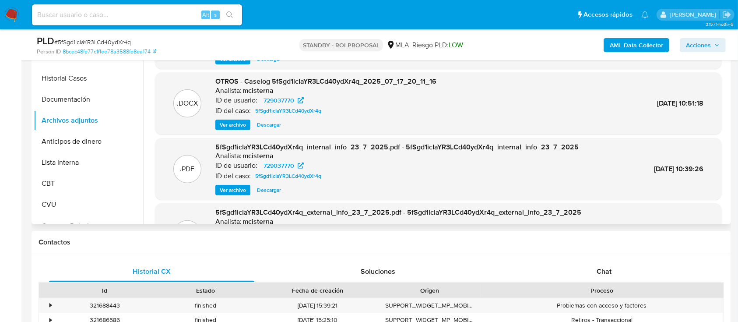
scroll to position [233, 0]
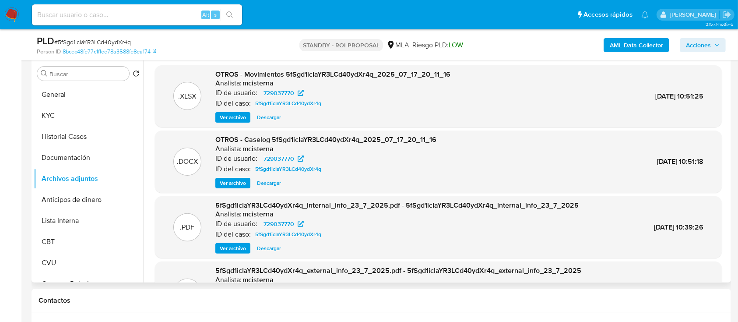
click at [240, 185] on span "Ver archivo" at bounding box center [233, 183] width 26 height 9
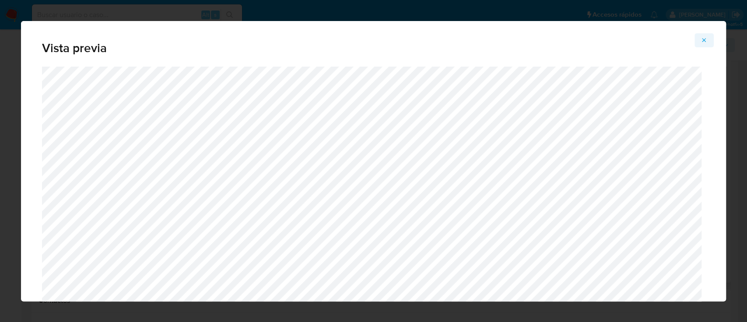
click at [707, 43] on icon "Attachment preview" at bounding box center [704, 40] width 7 height 7
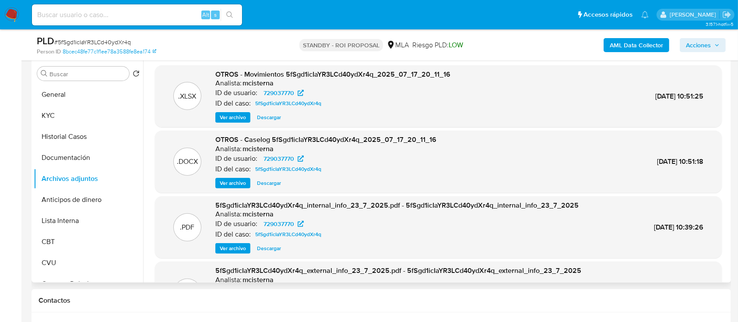
click at [269, 187] on span "Descargar" at bounding box center [269, 183] width 24 height 9
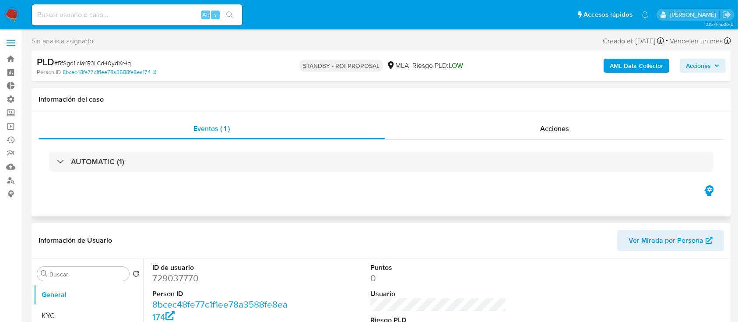
select select "10"
click at [537, 121] on div "Acciones" at bounding box center [554, 128] width 339 height 21
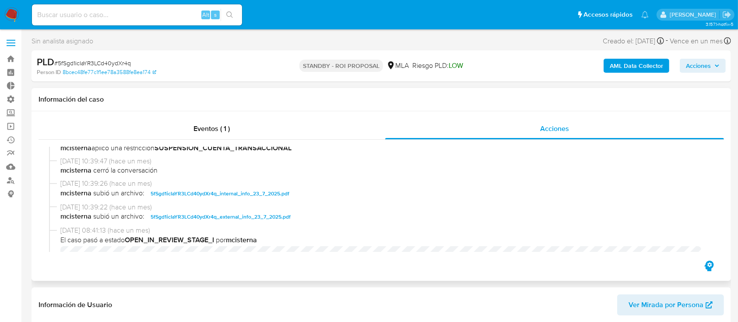
scroll to position [123, 0]
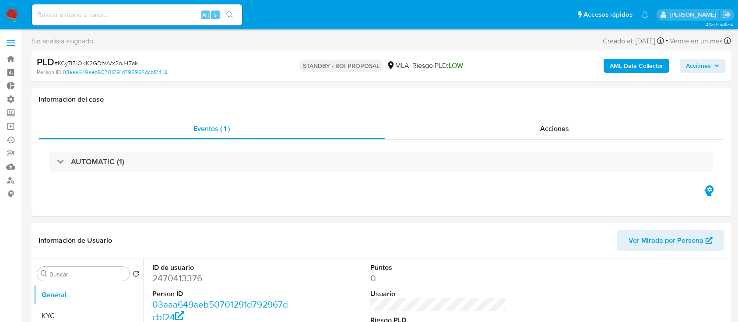
select select "10"
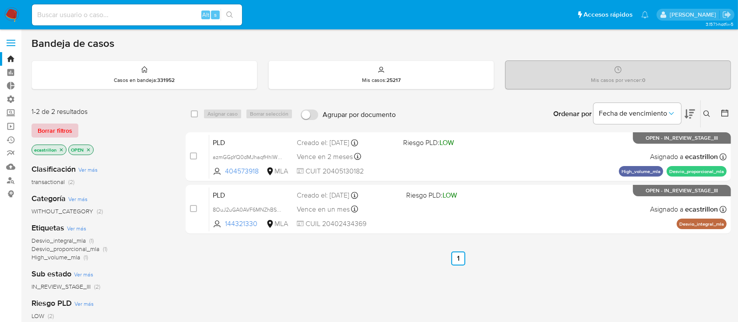
click at [60, 126] on span "Borrar filtros" at bounding box center [55, 130] width 35 height 12
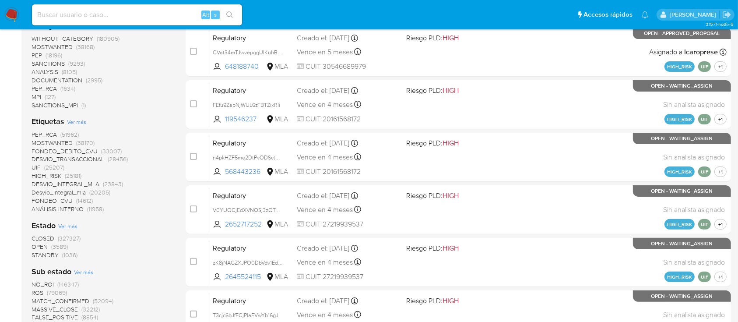
scroll to position [210, 0]
click at [42, 246] on span "OPEN" at bounding box center [40, 246] width 16 height 9
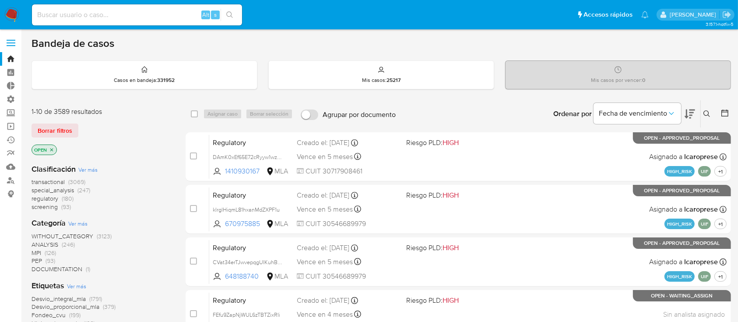
click at [54, 181] on span "transactional" at bounding box center [48, 181] width 33 height 9
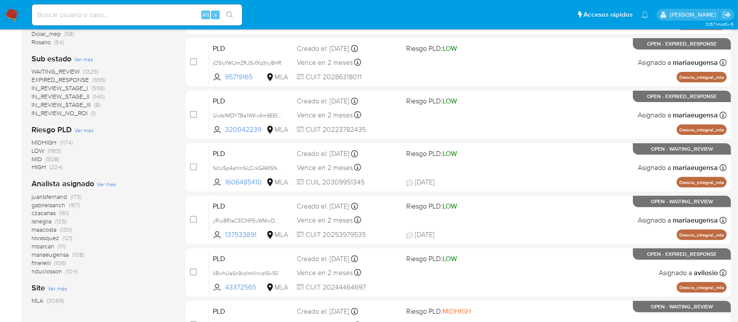
scroll to position [252, 0]
click at [56, 192] on span "juanbfernand" at bounding box center [49, 196] width 35 height 9
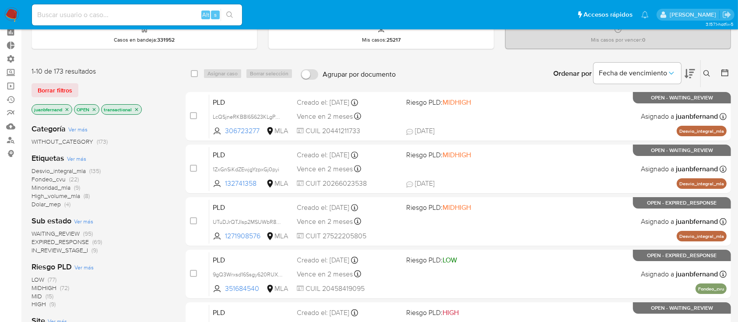
scroll to position [39, 0]
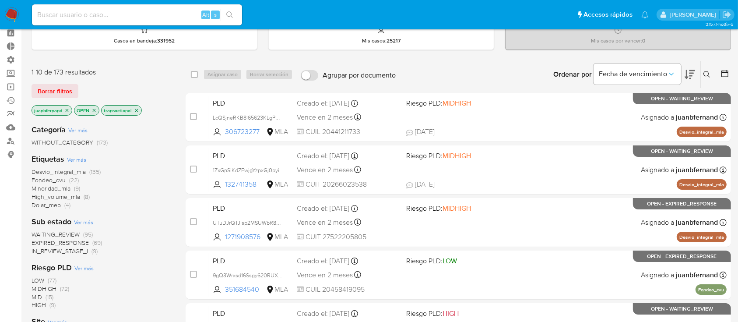
click at [67, 108] on icon "close-filter" at bounding box center [66, 110] width 5 height 5
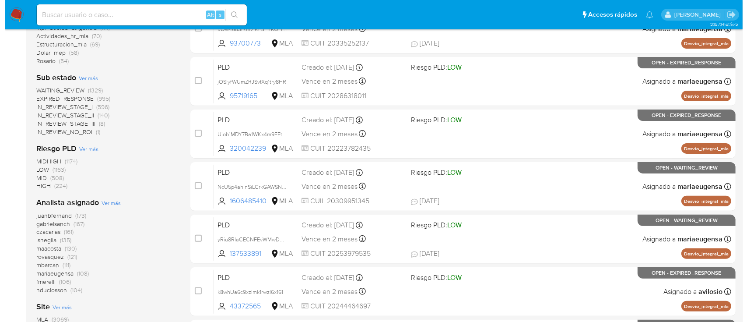
scroll to position [235, 0]
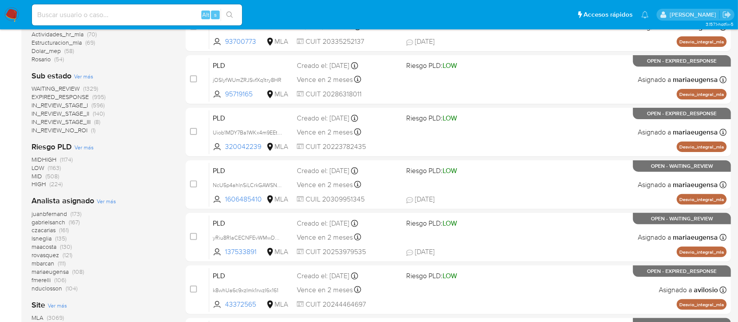
click at [106, 198] on span "Ver más" at bounding box center [106, 201] width 19 height 8
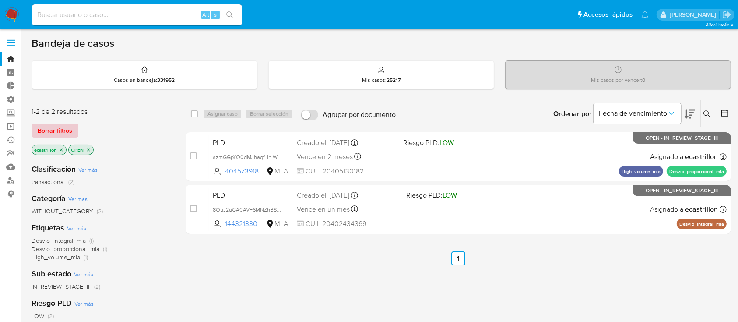
click at [45, 129] on span "Borrar filtros" at bounding box center [55, 130] width 35 height 12
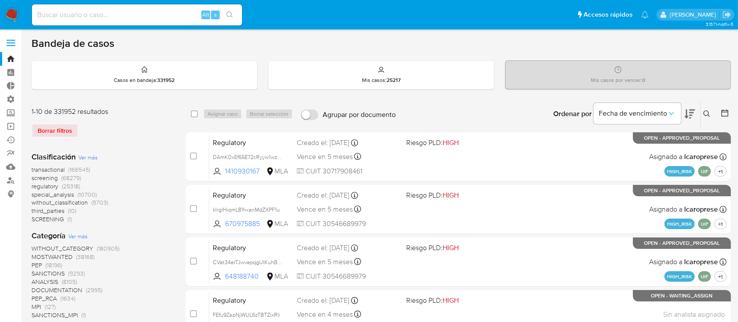
click at [172, 21] on div "Alt s" at bounding box center [137, 14] width 210 height 21
click at [172, 11] on input at bounding box center [137, 14] width 210 height 11
paste input "259988840"
type input "259988840"
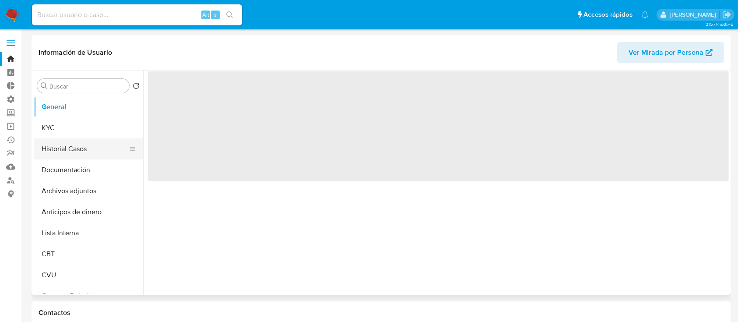
click at [69, 157] on button "Historial Casos" at bounding box center [85, 148] width 102 height 21
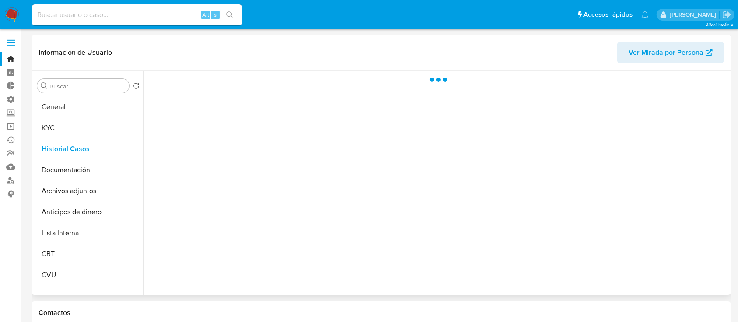
select select "10"
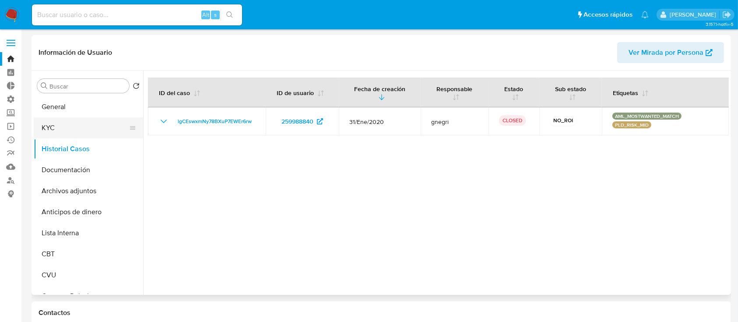
click at [74, 120] on button "KYC" at bounding box center [85, 127] width 102 height 21
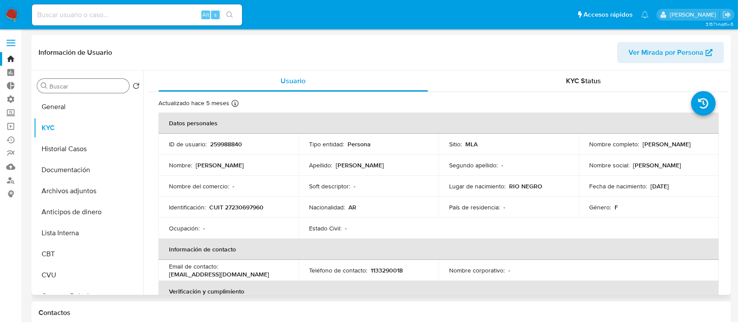
click at [77, 79] on div "Buscar" at bounding box center [83, 86] width 92 height 14
click at [66, 114] on button "General" at bounding box center [85, 106] width 102 height 21
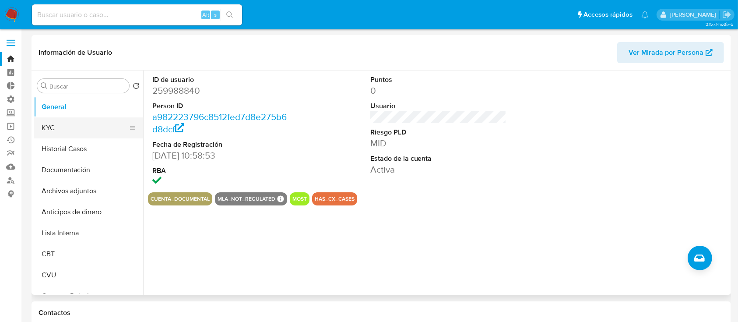
click at [62, 137] on button "KYC" at bounding box center [85, 127] width 102 height 21
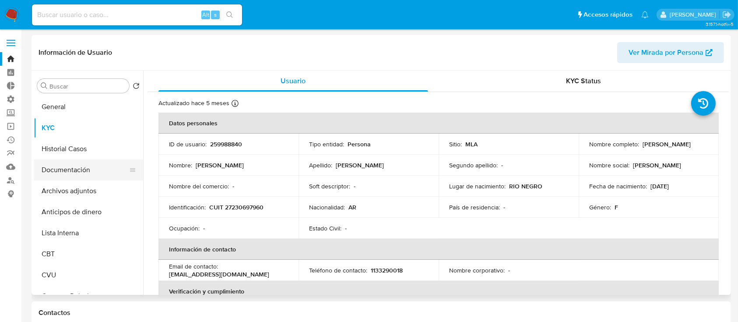
click at [60, 159] on button "Documentación" at bounding box center [85, 169] width 102 height 21
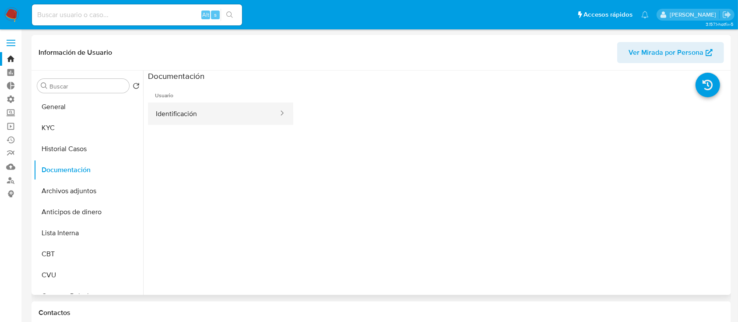
click at [222, 120] on button "Identificación" at bounding box center [213, 113] width 131 height 22
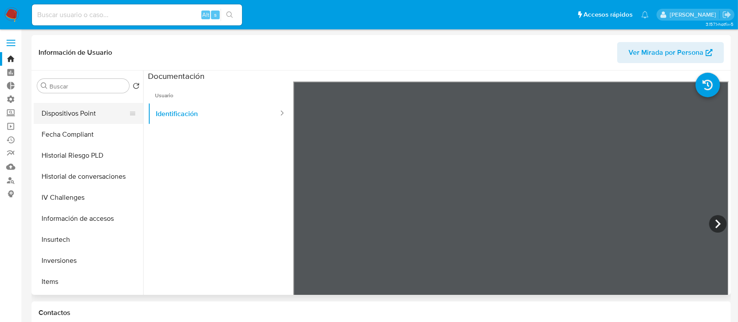
scroll to position [408, 0]
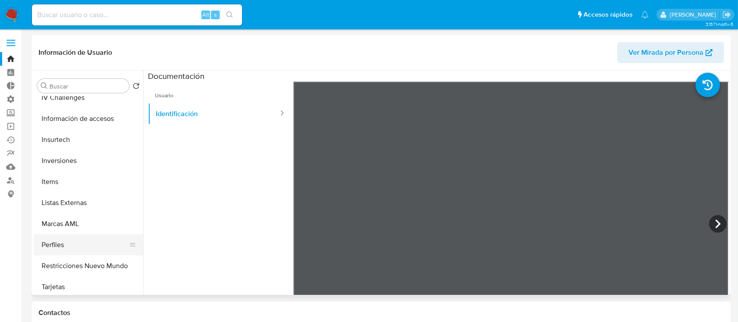
click at [94, 254] on button "Perfiles" at bounding box center [85, 244] width 102 height 21
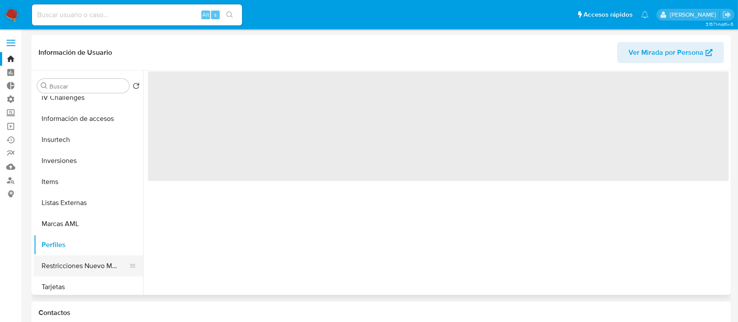
click at [94, 255] on button "Restricciones Nuevo Mundo" at bounding box center [85, 265] width 102 height 21
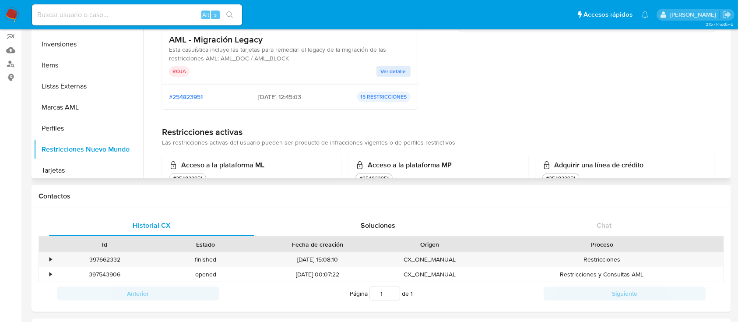
scroll to position [116, 0]
click at [386, 75] on span "Ver detalle" at bounding box center [393, 71] width 25 height 9
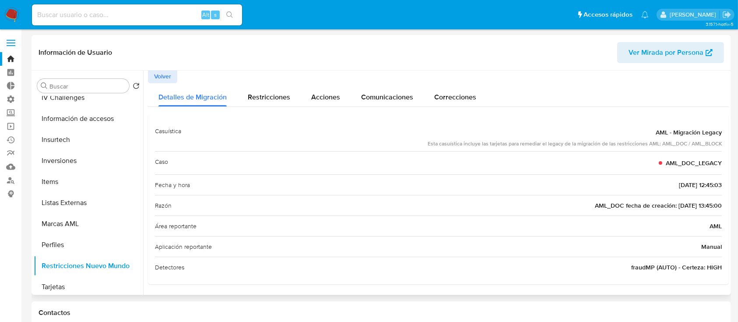
scroll to position [0, 0]
click at [110, 6] on div "Alt s" at bounding box center [137, 14] width 210 height 21
click at [104, 12] on input at bounding box center [137, 14] width 210 height 11
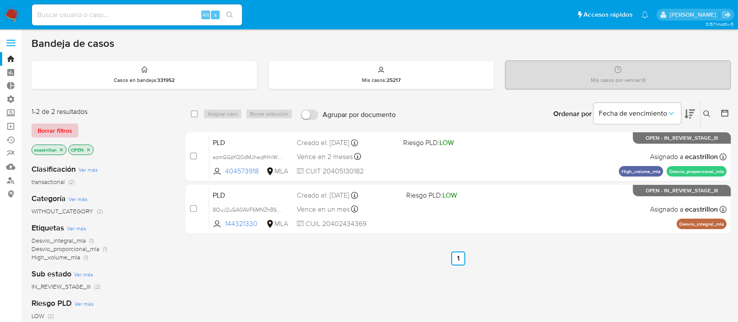
click at [54, 129] on span "Borrar filtros" at bounding box center [55, 130] width 35 height 12
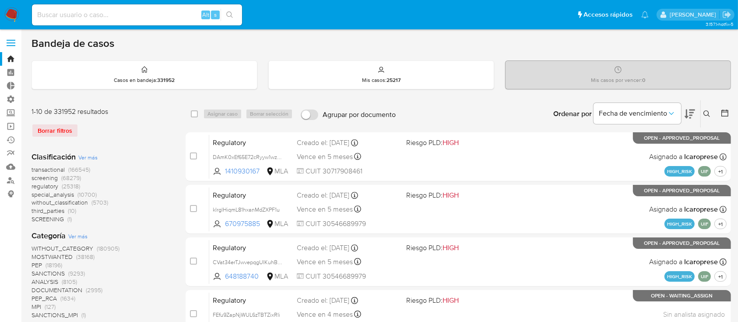
click at [53, 11] on input at bounding box center [137, 14] width 210 height 11
paste input "67495498"
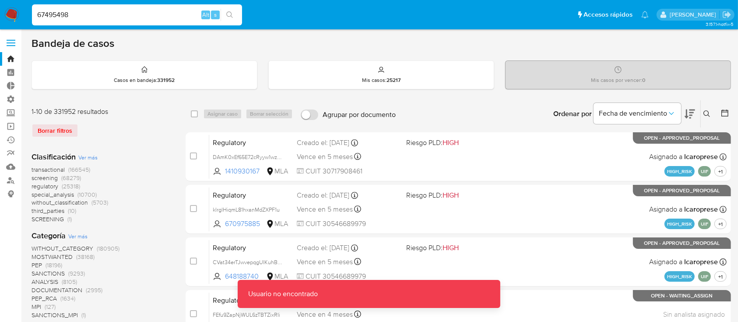
click at [101, 16] on input "67495498" at bounding box center [137, 14] width 210 height 11
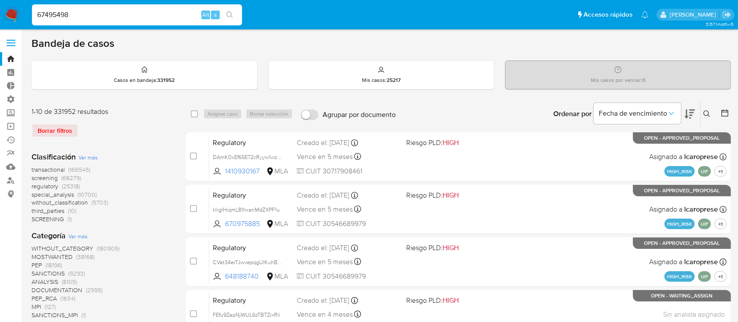
type input "67495498"
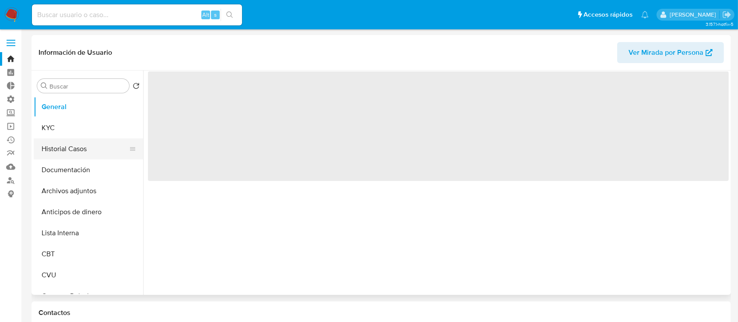
click at [49, 146] on button "Historial Casos" at bounding box center [85, 148] width 102 height 21
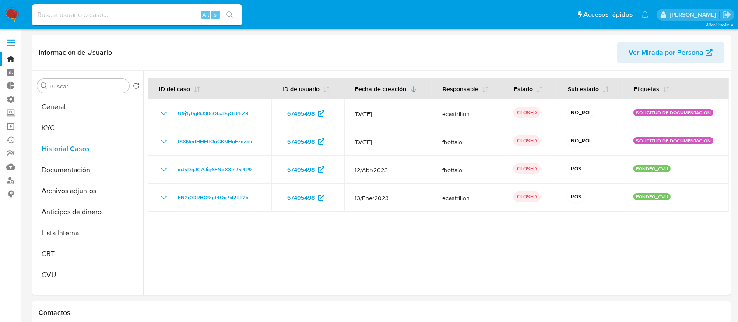
select select "10"
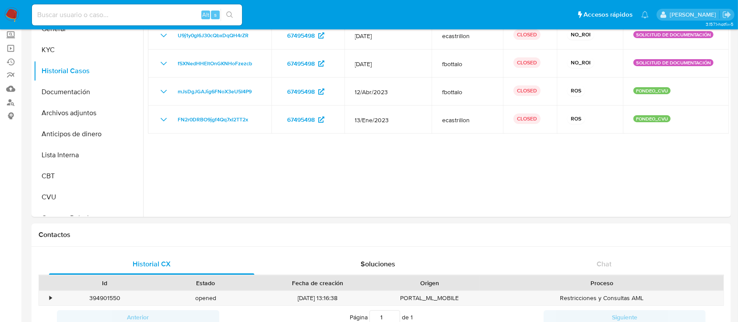
scroll to position [175, 0]
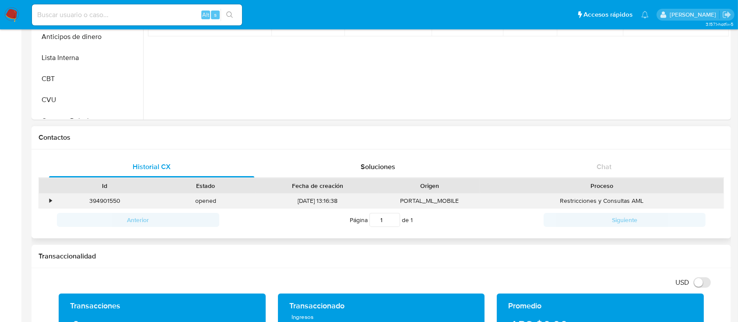
click at [112, 201] on div "394901550" at bounding box center [104, 200] width 101 height 14
copy div "394901550"
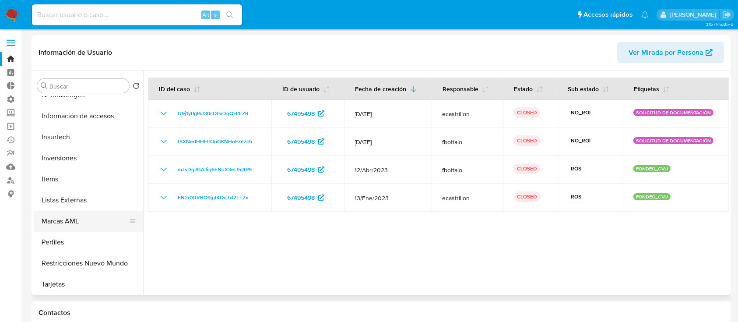
scroll to position [412, 0]
click at [67, 250] on button "Perfiles" at bounding box center [85, 241] width 102 height 21
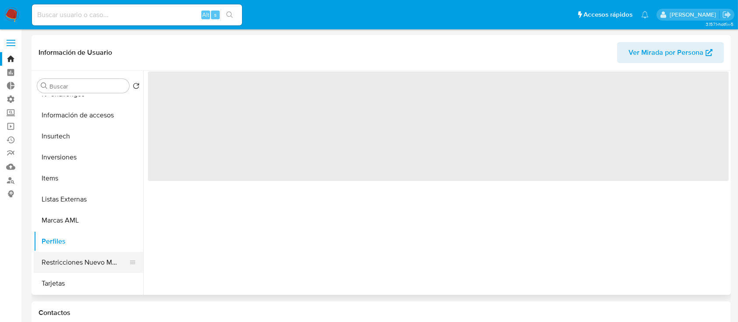
click at [71, 263] on button "Restricciones Nuevo Mundo" at bounding box center [85, 262] width 102 height 21
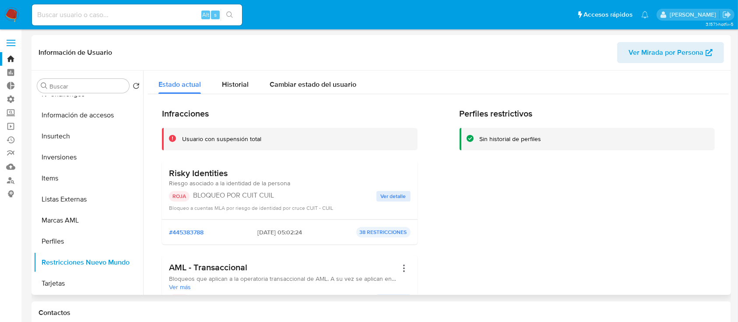
click at [391, 194] on span "Ver detalle" at bounding box center [393, 196] width 25 height 9
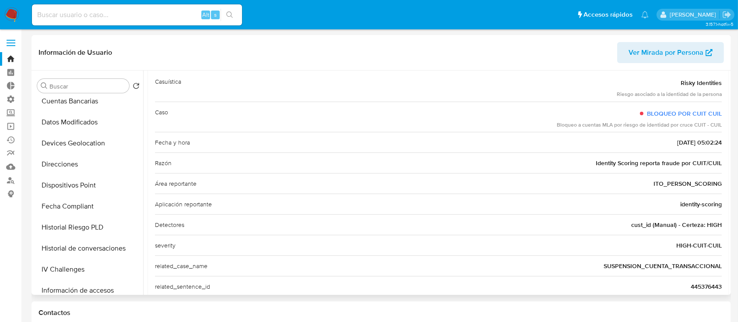
scroll to position [0, 0]
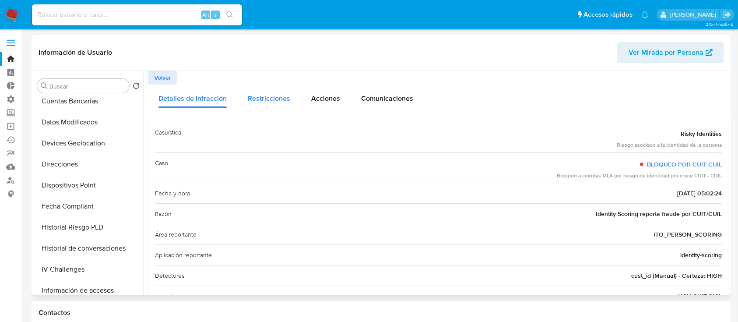
click at [249, 98] on span "Restricciones" at bounding box center [269, 98] width 42 height 10
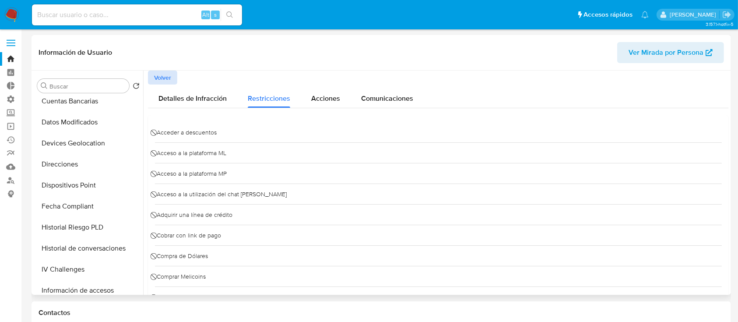
click at [156, 76] on span "Volver" at bounding box center [162, 77] width 17 height 12
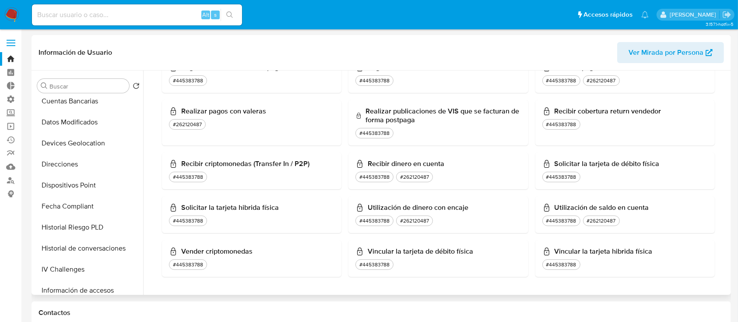
scroll to position [291, 0]
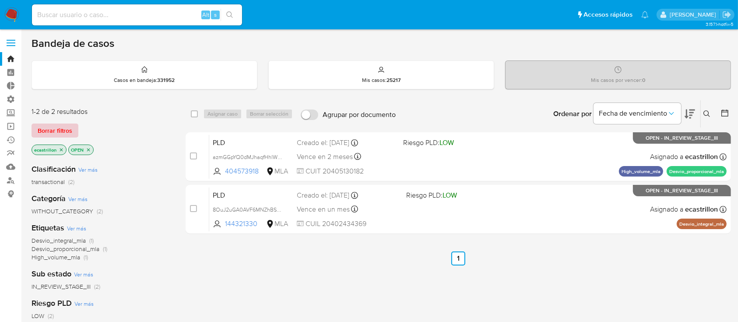
click at [60, 126] on span "Borrar filtros" at bounding box center [55, 130] width 35 height 12
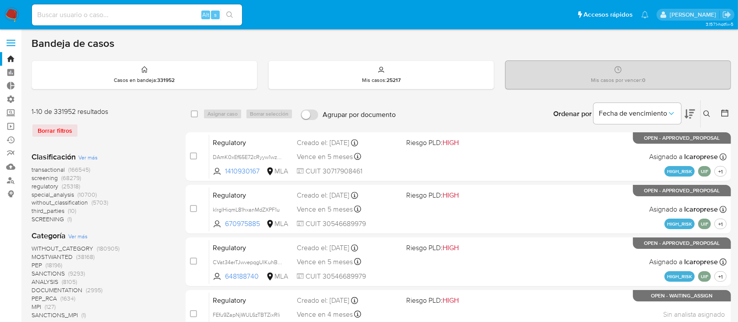
click at [59, 18] on input at bounding box center [137, 14] width 210 height 11
paste input "w0bK6mACD125LWvZjywQTzwq"
type input "w0bK6mACD125LWvZjywQTzwq"
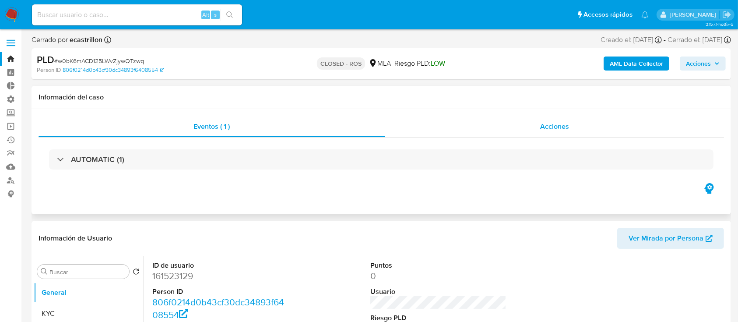
select select "10"
click at [478, 120] on div "Acciones" at bounding box center [554, 126] width 339 height 21
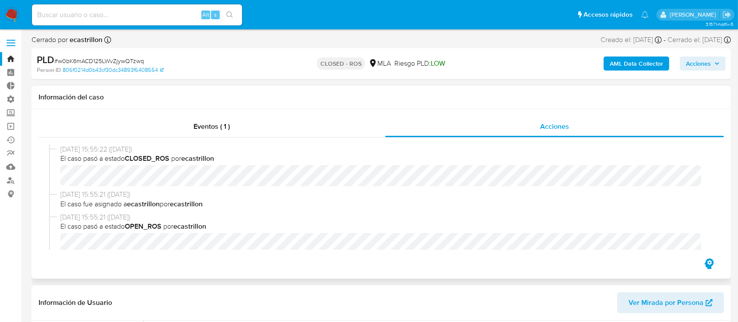
click at [134, 207] on b "ecastrillon" at bounding box center [143, 204] width 33 height 10
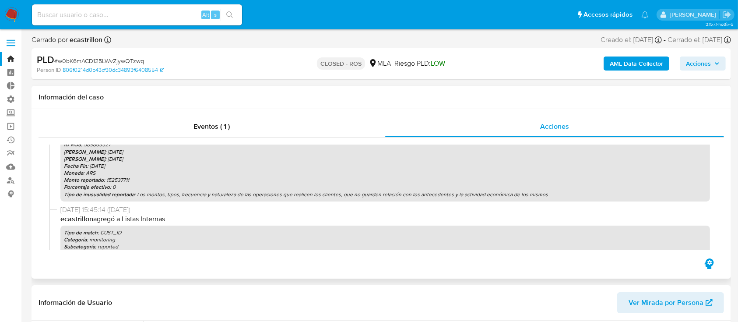
scroll to position [116, 0]
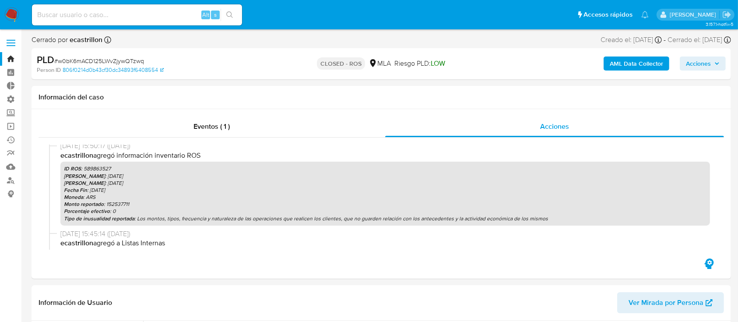
click at [154, 14] on input at bounding box center [137, 14] width 210 height 11
paste input "WJygBCPQlucLSNM4My2bco7F"
type input "WJygBCPQlucLSNM4My2bco7F"
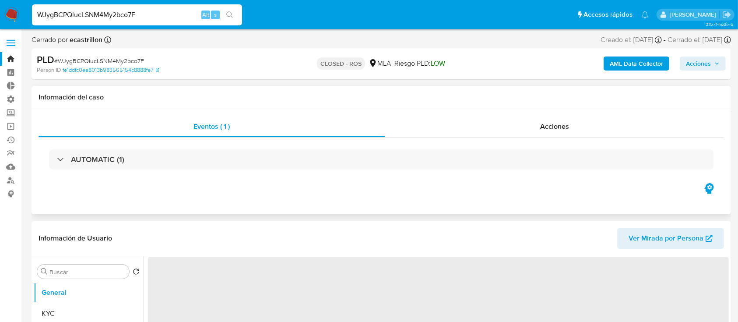
click at [418, 115] on div "Eventos ( 1 ) Acciones AUTOMATIC (1)" at bounding box center [381, 161] width 699 height 105
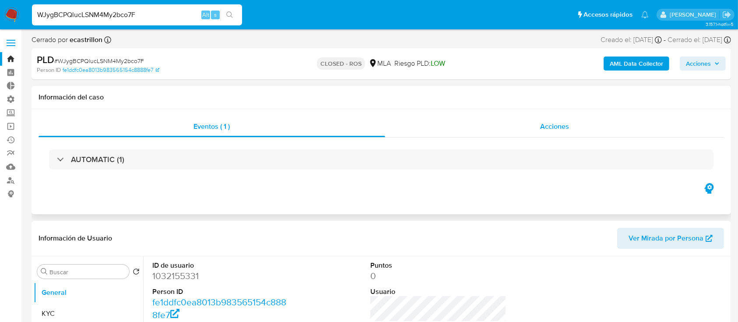
click at [423, 119] on div "Acciones" at bounding box center [554, 126] width 339 height 21
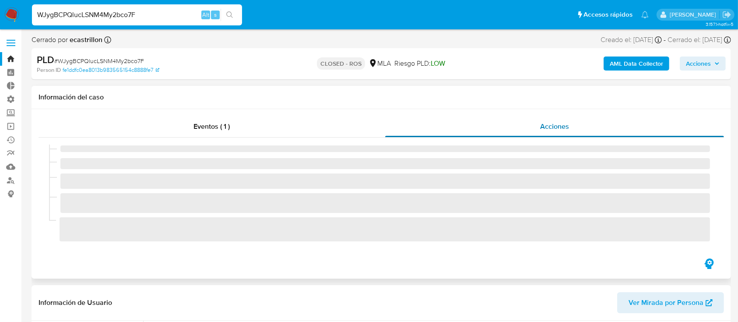
select select "10"
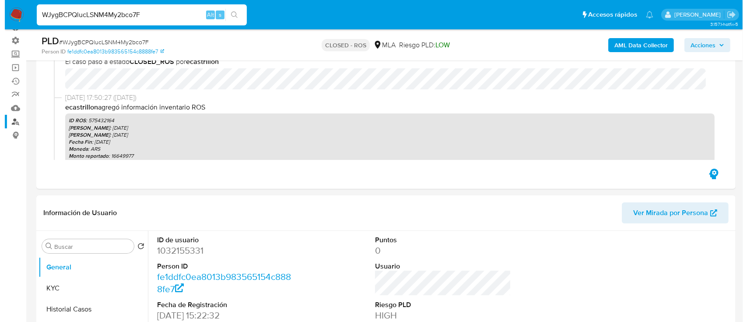
scroll to position [116, 0]
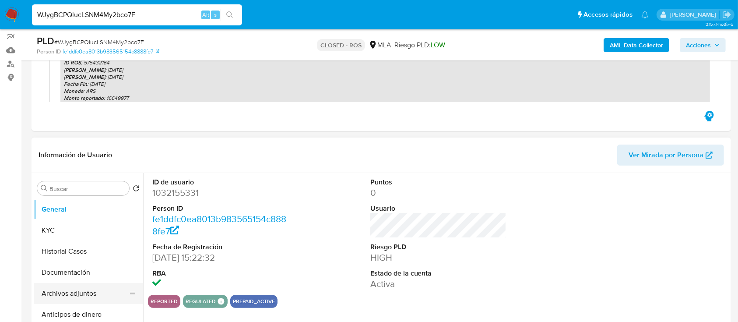
click at [49, 284] on button "Archivos adjuntos" at bounding box center [85, 293] width 102 height 21
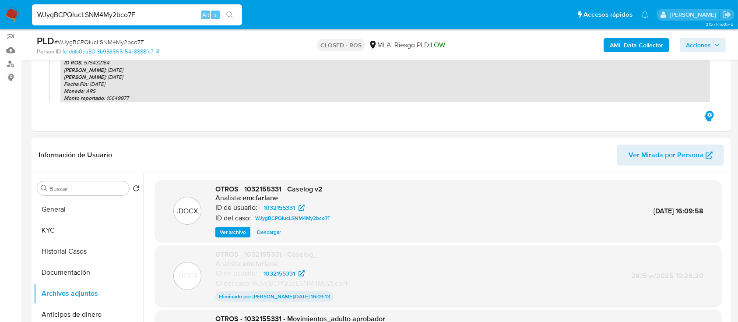
click at [224, 232] on span "Ver archivo" at bounding box center [233, 232] width 26 height 9
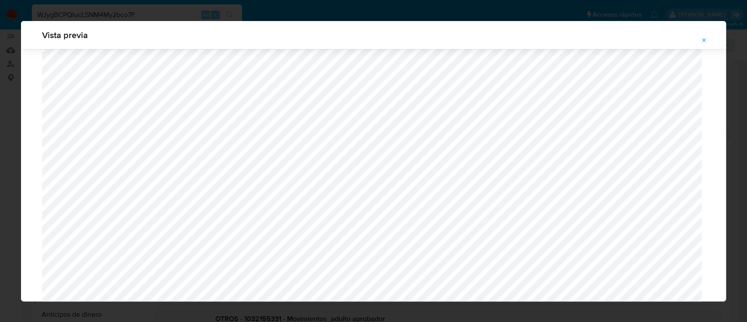
scroll to position [216, 0]
click at [702, 34] on span "Attachment preview" at bounding box center [704, 40] width 7 height 12
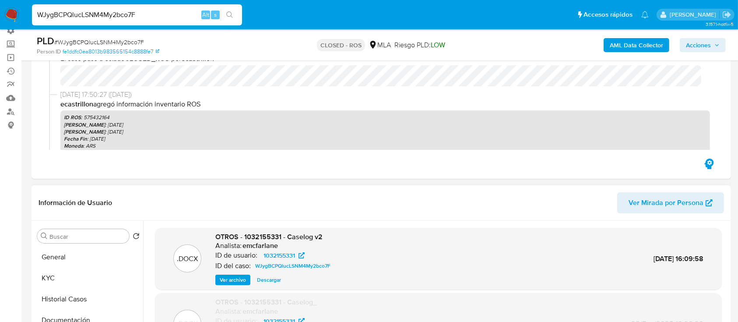
scroll to position [0, 0]
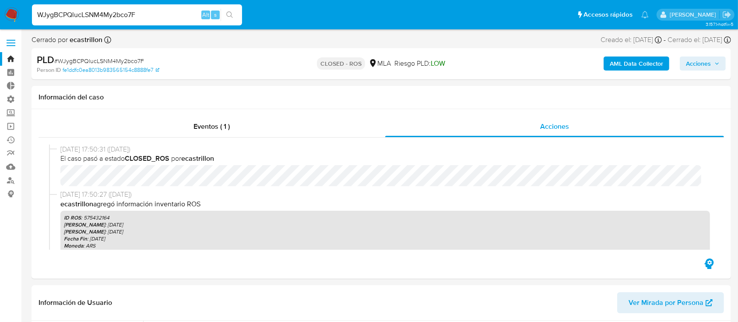
click at [95, 14] on input "WJygBCPQlucLSNM4My2bco7F" at bounding box center [137, 14] width 210 height 11
paste input "246957219"
type input "246957219"
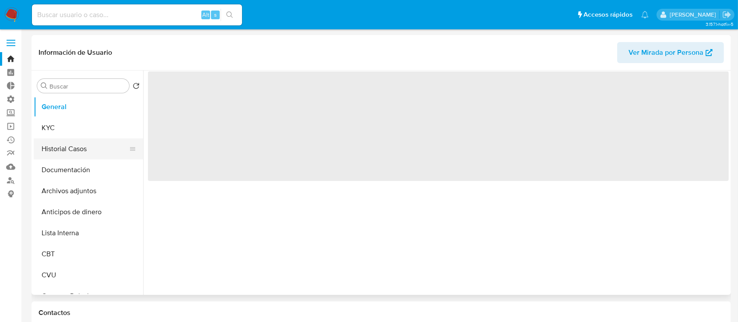
click at [88, 147] on button "Historial Casos" at bounding box center [85, 148] width 102 height 21
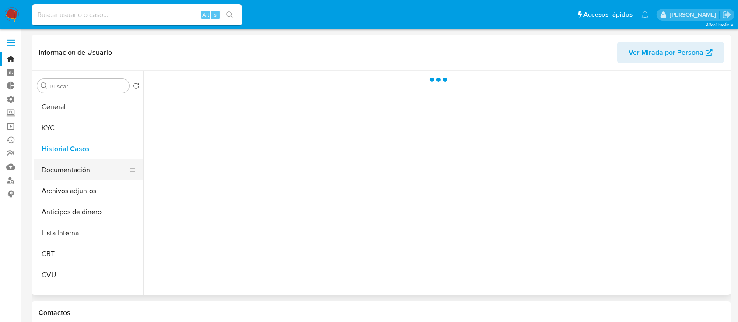
select select "10"
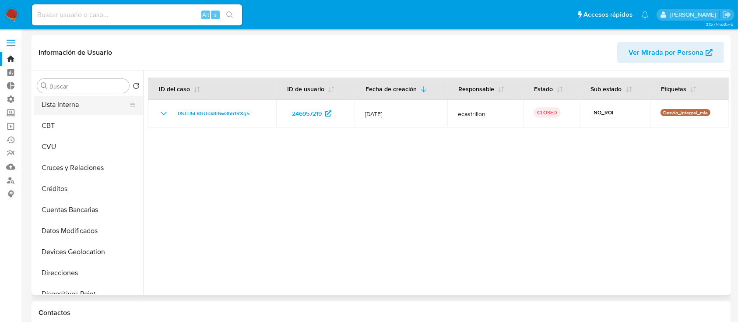
scroll to position [58, 0]
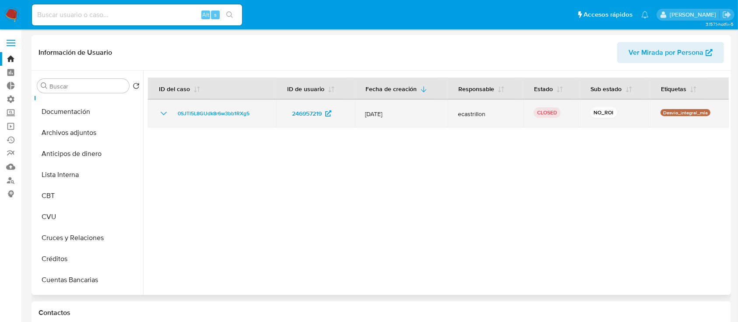
click at [203, 107] on td "0SJTl5L8GUdk8r6w3bb1RXg5" at bounding box center [212, 113] width 128 height 28
click at [202, 112] on span "0SJTl5L8GUdk8r6w3bb1RXg5" at bounding box center [214, 113] width 72 height 11
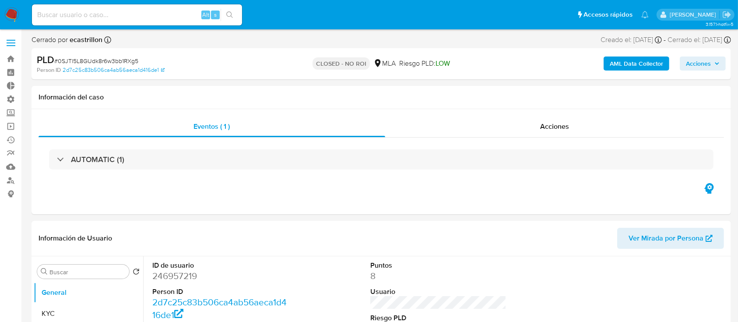
scroll to position [58, 0]
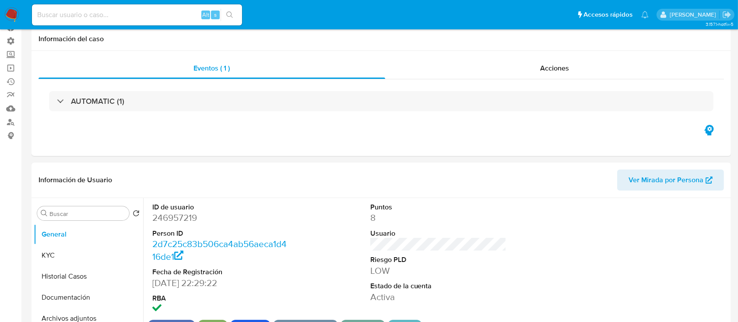
select select "10"
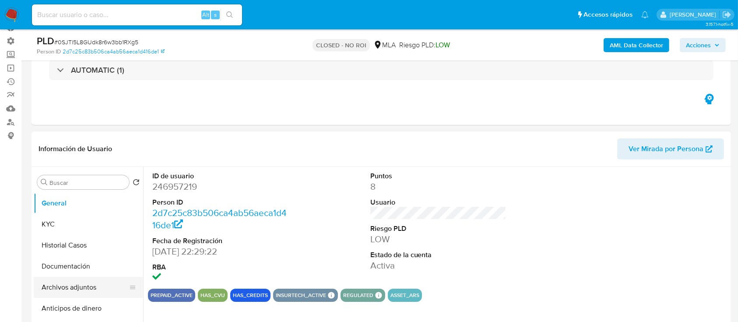
click at [74, 279] on button "Archivos adjuntos" at bounding box center [85, 287] width 102 height 21
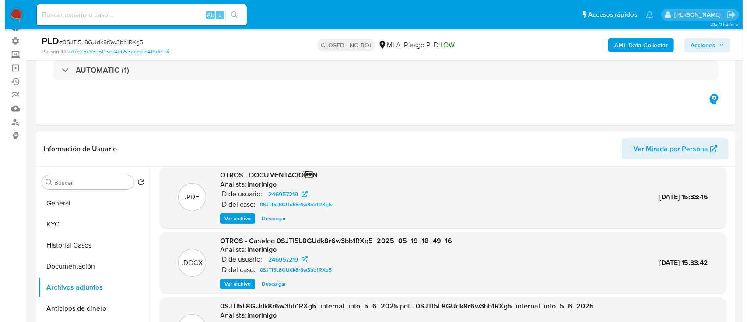
scroll to position [74, 0]
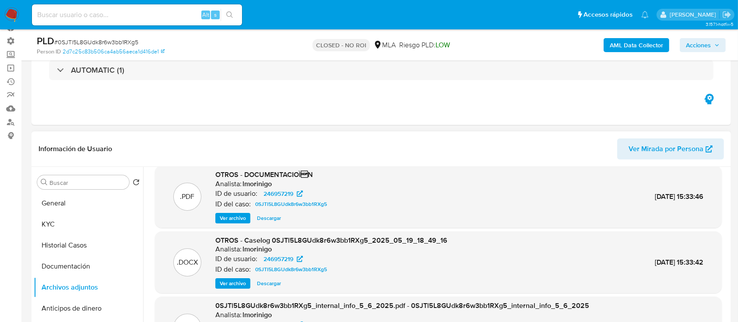
click at [229, 291] on div ".DOCX OTROS - Caselog 0SJTl5L8GUdk8r6w3bb1RXg5_2025_05_19_18_49_16 Analista: lm…" at bounding box center [438, 262] width 567 height 62
click at [229, 284] on span "Ver archivo" at bounding box center [233, 283] width 26 height 9
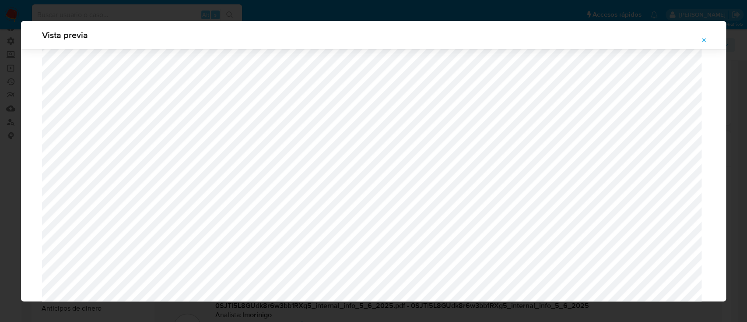
scroll to position [508, 0]
click at [701, 38] on icon "Attachment preview" at bounding box center [704, 40] width 7 height 7
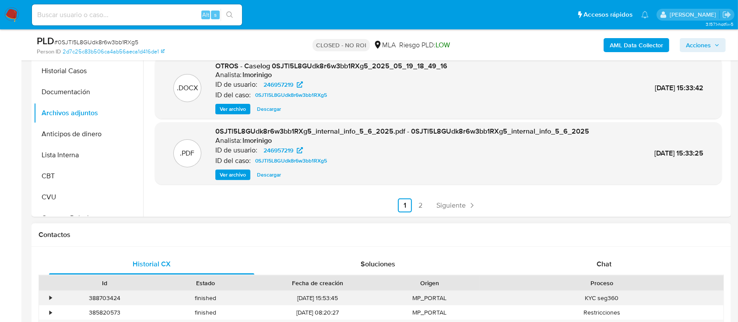
scroll to position [233, 0]
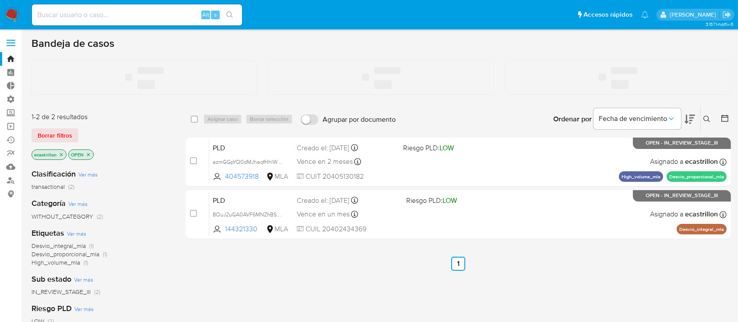
click at [141, 19] on input at bounding box center [137, 14] width 210 height 11
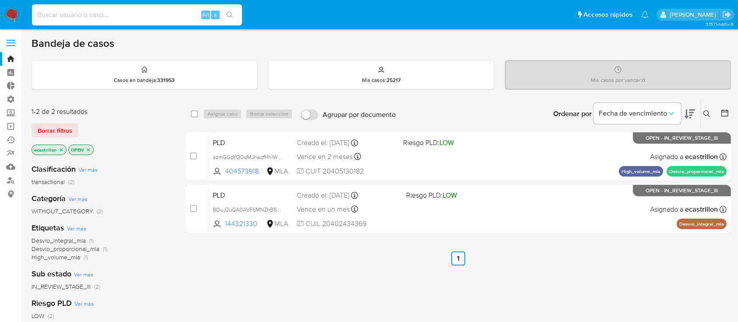
paste input "jv7jhVbbXVyv7rjj96Oaf3hr"
type input "jv7jhVbbXVyv7rjj96Oaf3hr"
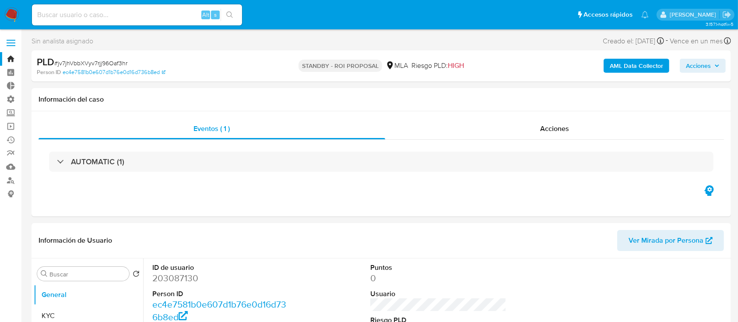
select select "10"
click at [615, 62] on b "AML Data Collector" at bounding box center [636, 66] width 53 height 14
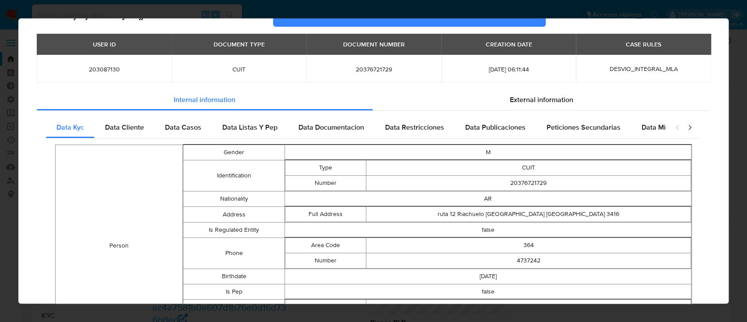
scroll to position [173, 0]
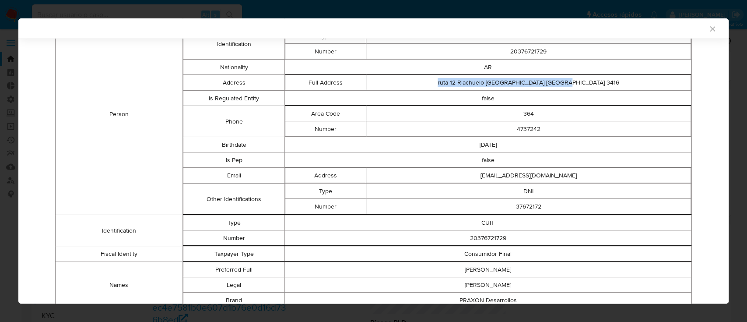
drag, startPoint x: 589, startPoint y: 78, endPoint x: 462, endPoint y: 79, distance: 126.9
click at [462, 79] on td "ruta 12 Riachuelo Corrientes Argentina 3416" at bounding box center [528, 82] width 325 height 15
click at [495, 127] on td "4737242" at bounding box center [528, 128] width 325 height 15
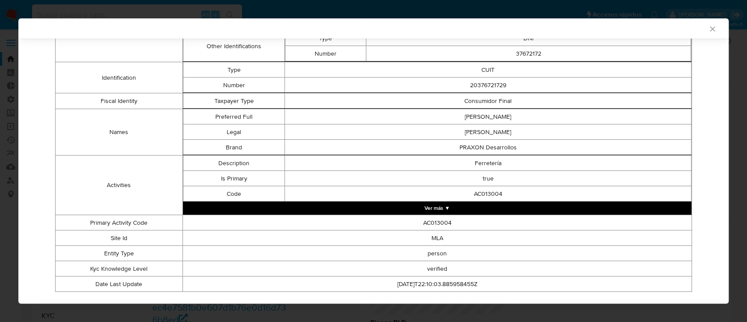
scroll to position [343, 0]
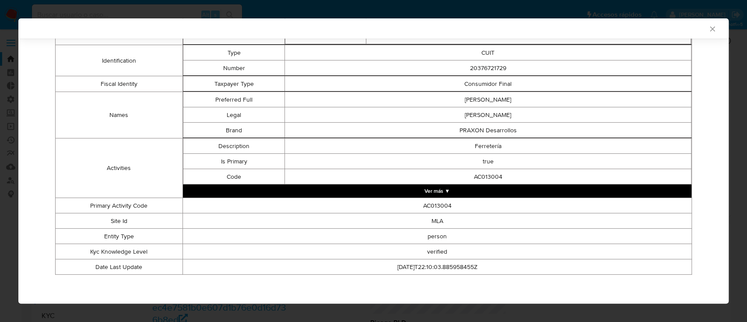
click at [427, 192] on button "Ver más ▼" at bounding box center [437, 190] width 509 height 13
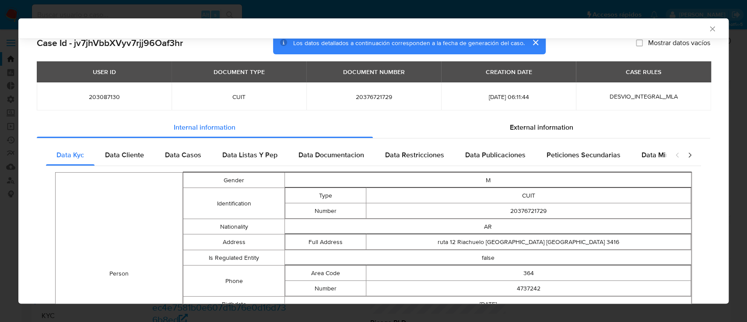
scroll to position [0, 0]
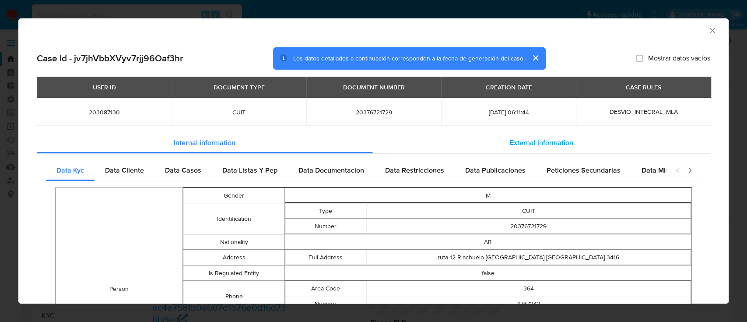
click at [536, 143] on span "External information" at bounding box center [541, 142] width 63 height 10
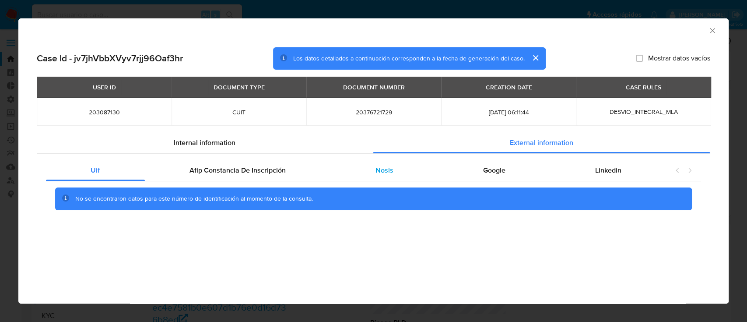
click at [364, 178] on div "Nosis" at bounding box center [385, 170] width 108 height 21
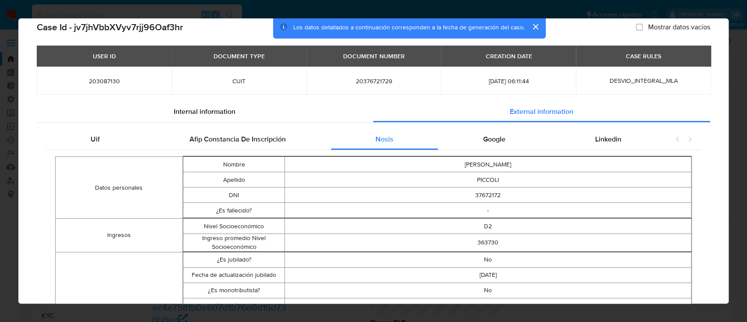
scroll to position [13, 0]
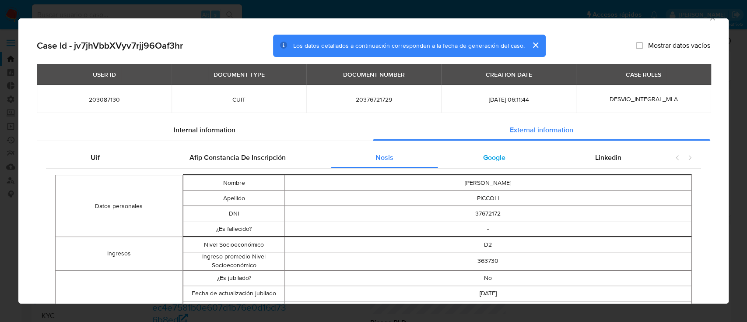
click at [489, 165] on div "Google" at bounding box center [494, 157] width 112 height 21
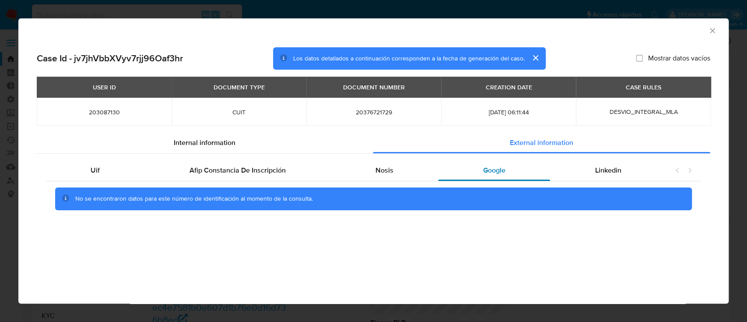
scroll to position [0, 0]
click at [594, 170] on div "Linkedin" at bounding box center [608, 170] width 116 height 21
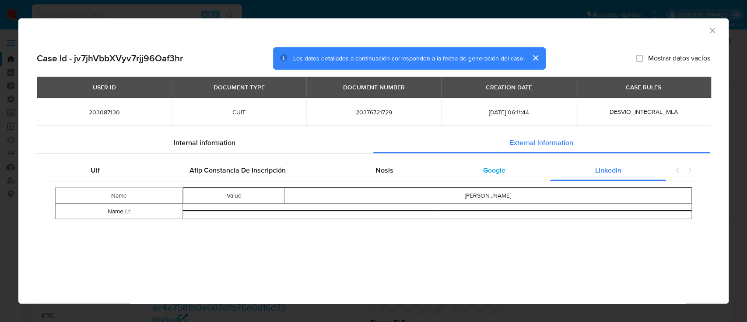
click at [445, 167] on div "Google" at bounding box center [494, 170] width 112 height 21
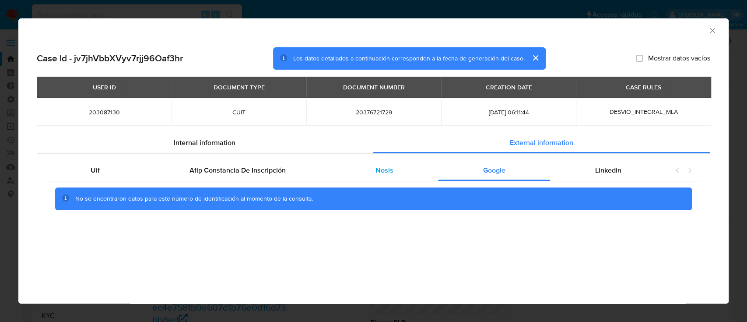
click at [369, 162] on div "Nosis" at bounding box center [385, 170] width 108 height 21
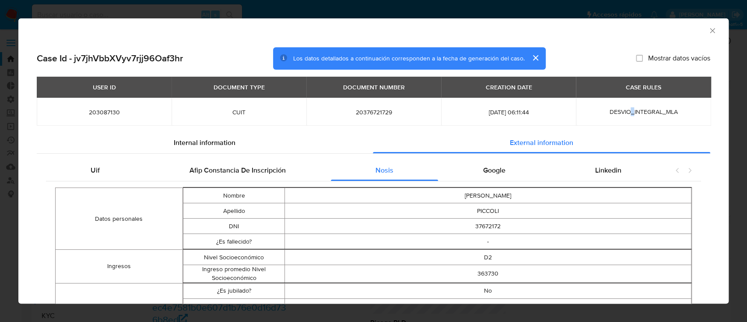
click at [624, 105] on td "DESVIO_INTEGRAL_MLA" at bounding box center [643, 112] width 135 height 28
click at [230, 148] on div "Internal information" at bounding box center [205, 142] width 336 height 21
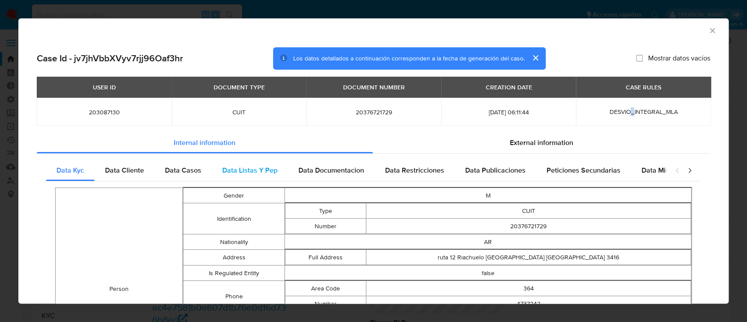
click at [248, 173] on span "Data Listas Y Pep" at bounding box center [249, 170] width 55 height 10
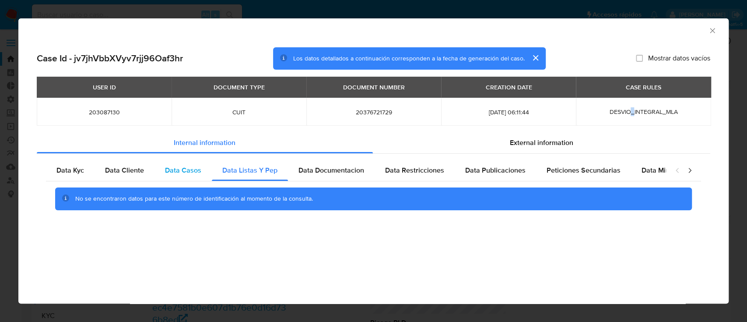
click at [197, 177] on div "Data Casos" at bounding box center [183, 170] width 57 height 21
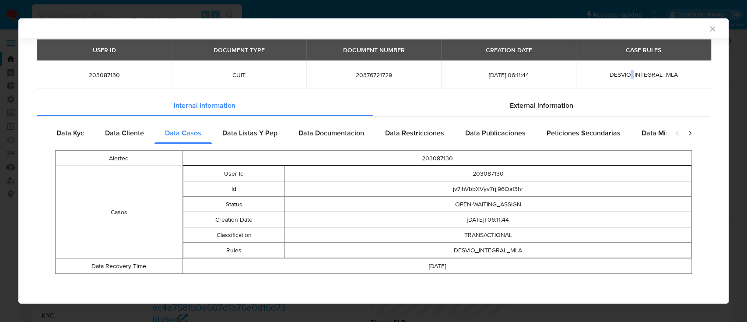
scroll to position [36, 0]
click at [597, 130] on span "Peticiones Secundarias" at bounding box center [584, 132] width 74 height 10
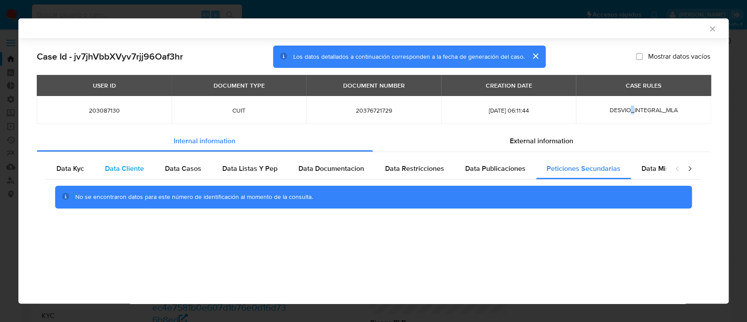
click at [136, 169] on span "Data Cliente" at bounding box center [124, 168] width 39 height 10
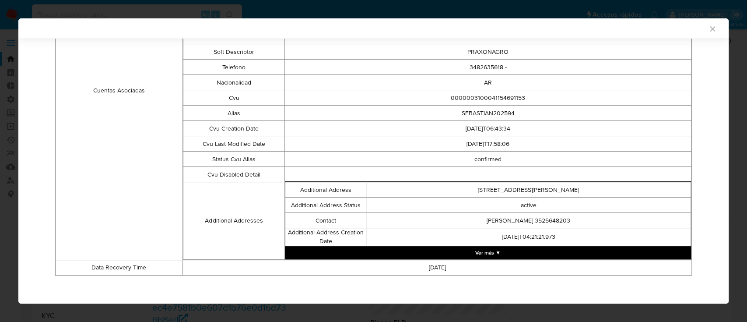
scroll to position [297, 0]
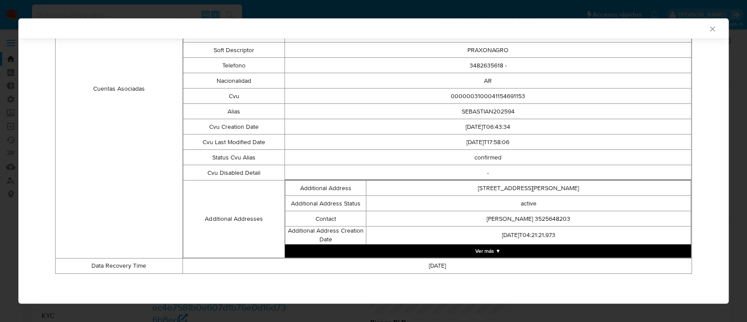
click at [457, 248] on button "Ver más ▼" at bounding box center [488, 250] width 406 height 13
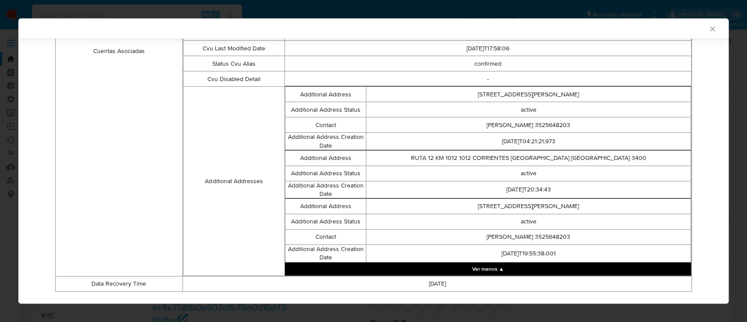
scroll to position [408, 0]
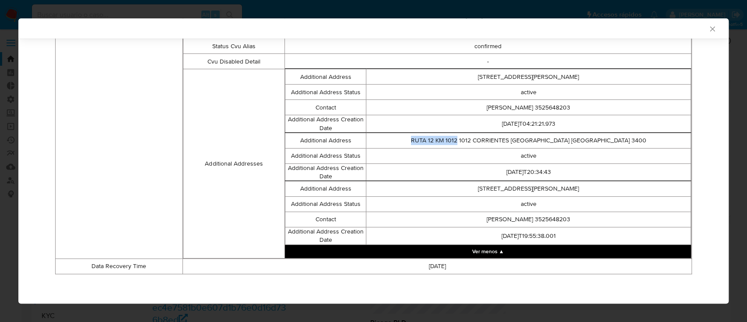
drag, startPoint x: 434, startPoint y: 138, endPoint x: 482, endPoint y: 137, distance: 47.7
click at [482, 137] on td "RUTA 12 KM 1012 1012 CORRIENTES Corrientes Argentina 3400" at bounding box center [528, 140] width 325 height 15
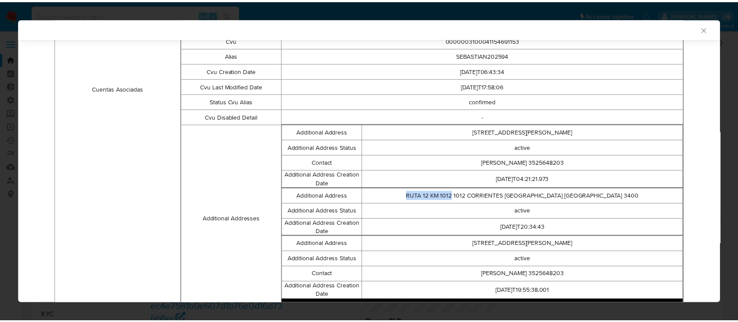
scroll to position [291, 0]
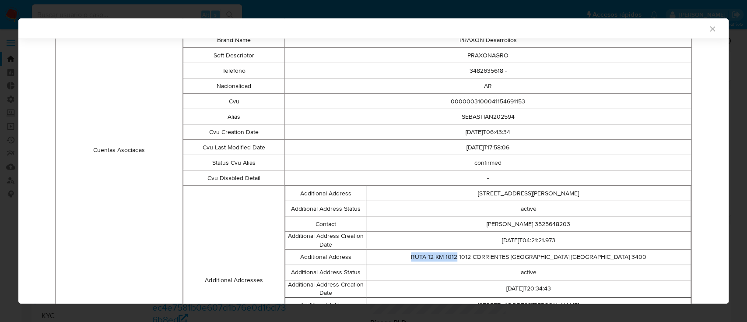
click at [708, 30] on icon "Cerrar ventana" at bounding box center [712, 29] width 9 height 9
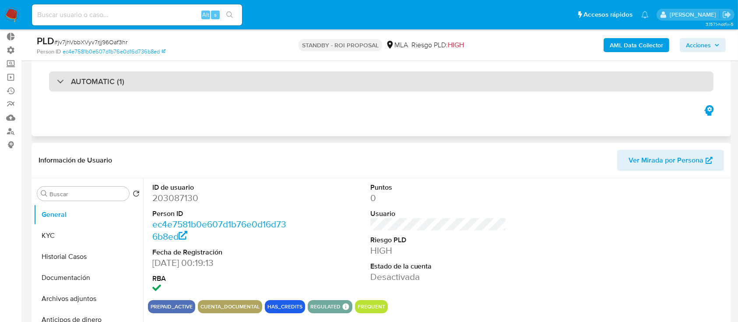
scroll to position [0, 0]
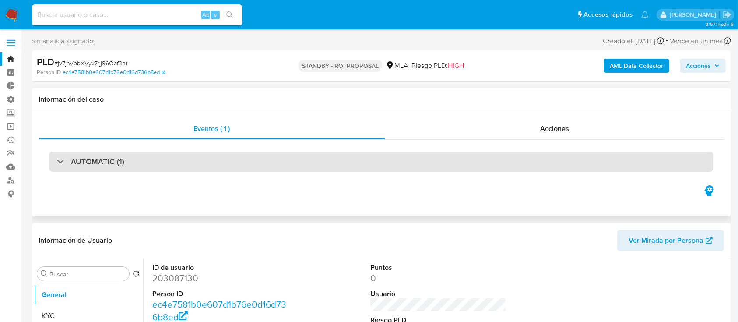
click at [189, 167] on div "AUTOMATIC (1)" at bounding box center [381, 161] width 664 height 20
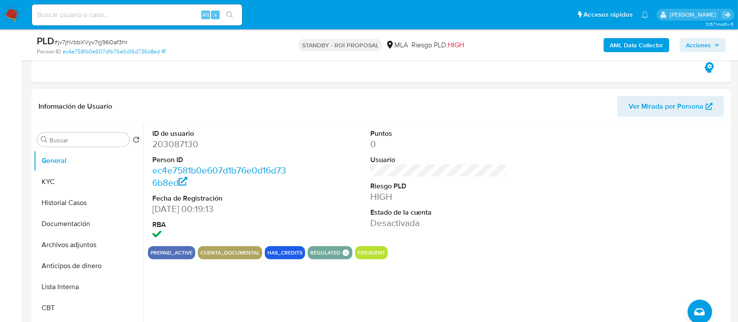
scroll to position [350, 0]
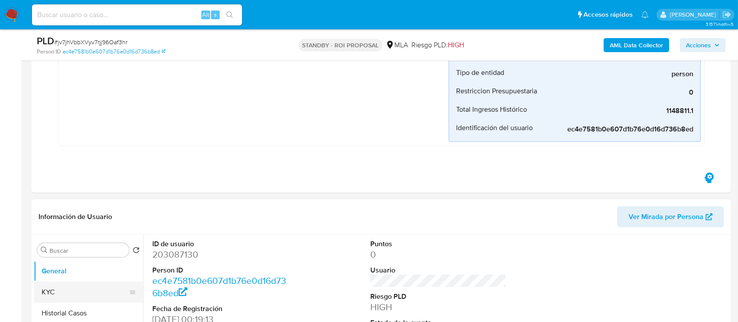
click at [52, 283] on button "KYC" at bounding box center [85, 291] width 102 height 21
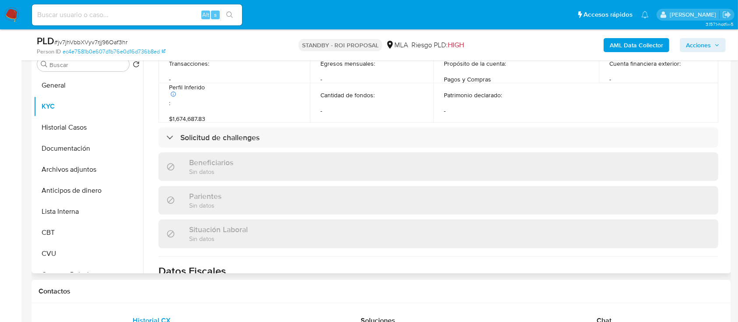
scroll to position [294, 0]
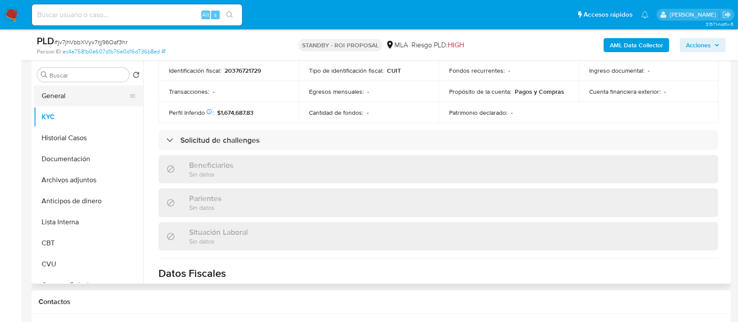
click at [96, 102] on button "General" at bounding box center [85, 95] width 102 height 21
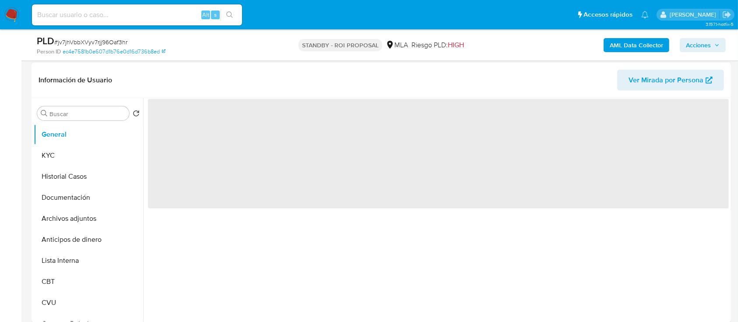
scroll to position [408, 0]
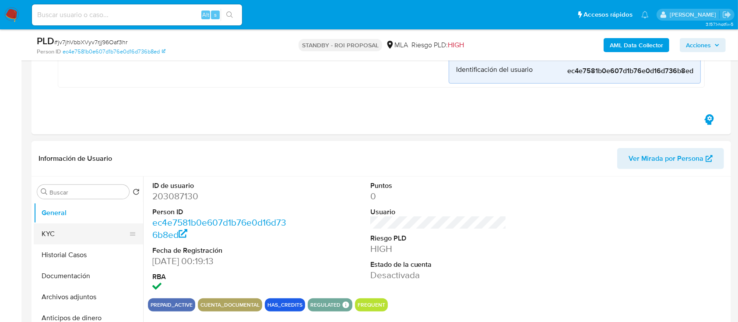
click at [58, 230] on button "KYC" at bounding box center [85, 233] width 102 height 21
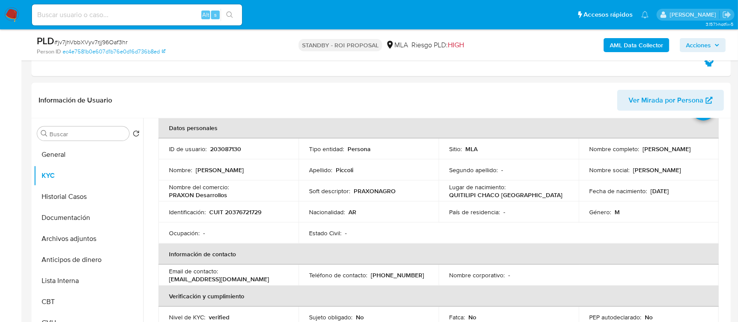
scroll to position [0, 0]
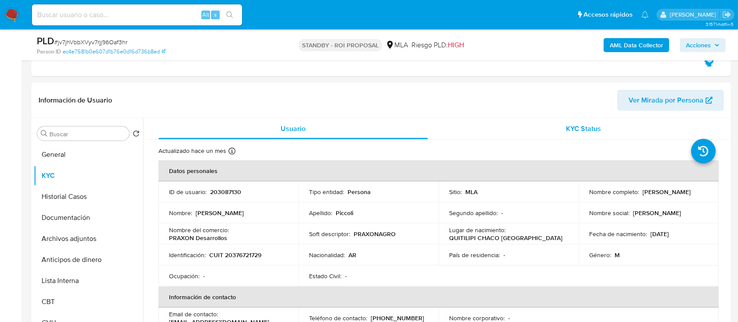
click at [531, 124] on div "KYC Status" at bounding box center [584, 128] width 270 height 21
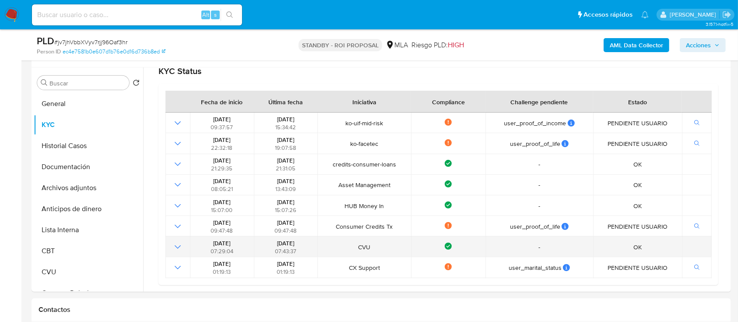
scroll to position [525, 0]
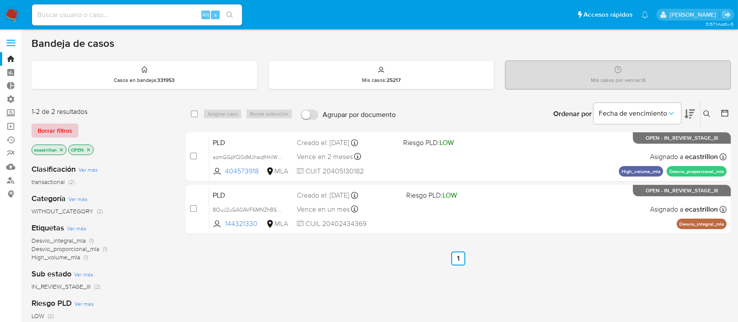
click at [56, 124] on span "Borrar filtros" at bounding box center [55, 130] width 35 height 12
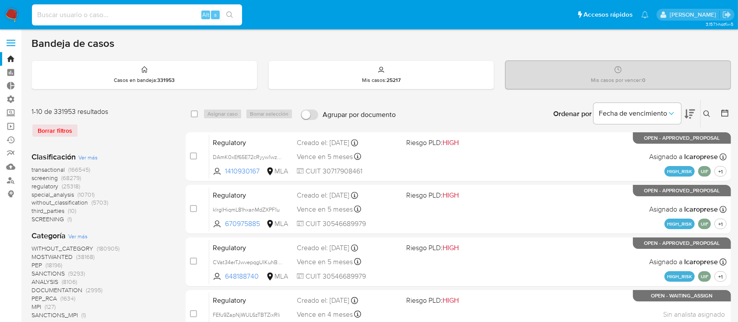
click at [60, 12] on input at bounding box center [137, 14] width 210 height 11
paste input "En3PK5lSqcfbUcuIWxs5TMYu"
type input "En3PK5lSqcfbUcuIWxs5TMYu"
click at [233, 11] on icon "search-icon" at bounding box center [229, 14] width 7 height 7
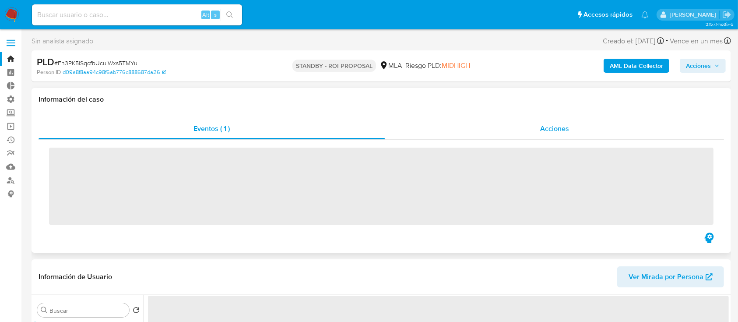
click at [433, 128] on div "Acciones" at bounding box center [554, 128] width 339 height 21
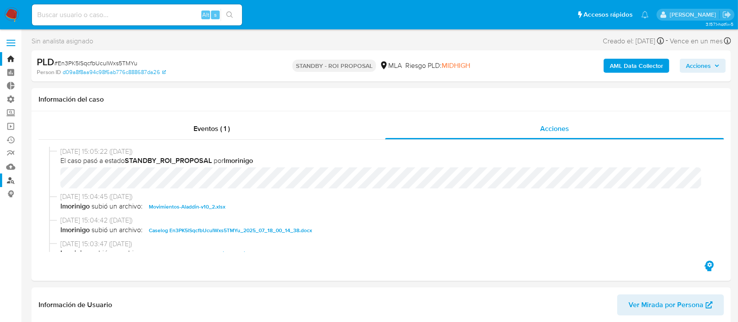
select select "10"
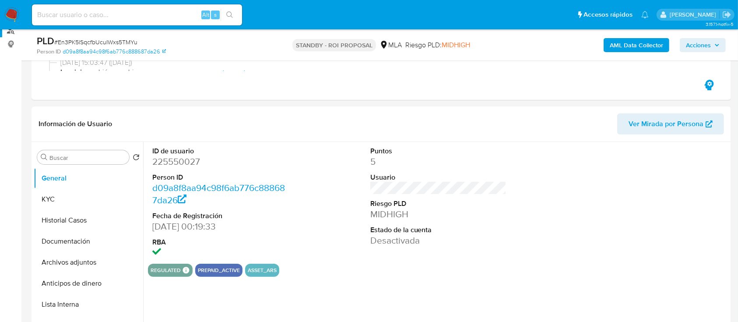
scroll to position [175, 0]
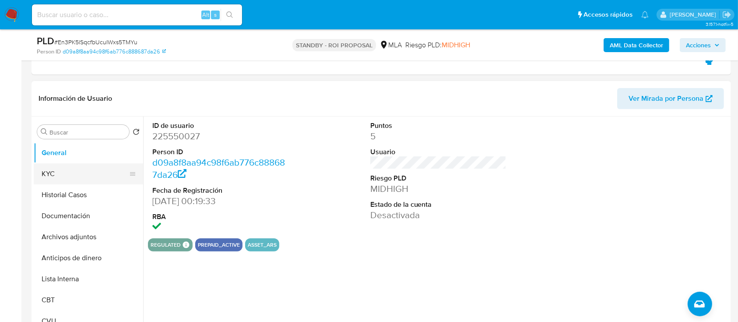
drag, startPoint x: 69, startPoint y: 173, endPoint x: 94, endPoint y: 166, distance: 26.0
click at [69, 173] on button "KYC" at bounding box center [85, 173] width 102 height 21
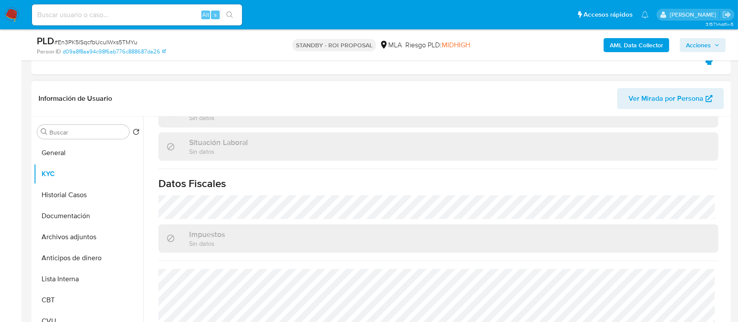
scroll to position [440, 0]
click at [95, 212] on button "Documentación" at bounding box center [85, 215] width 102 height 21
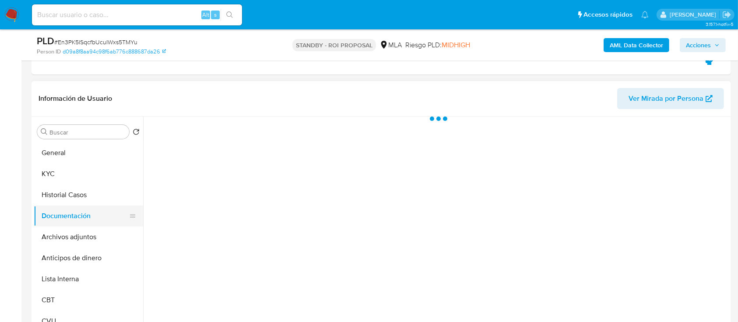
scroll to position [0, 0]
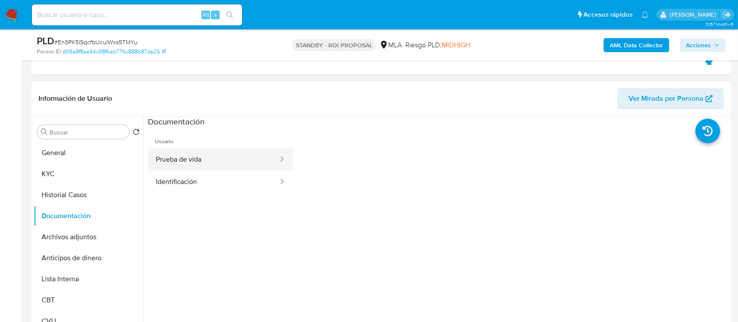
click at [178, 160] on button "Prueba de vida" at bounding box center [213, 159] width 131 height 22
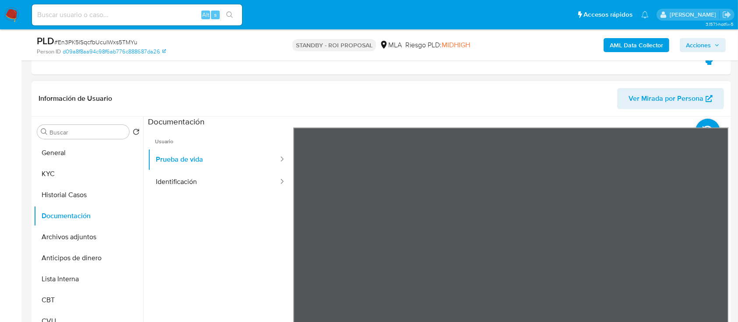
scroll to position [28, 0]
click at [244, 184] on button "Identificación" at bounding box center [213, 182] width 131 height 22
click at [718, 270] on icon at bounding box center [718, 270] width 18 height 18
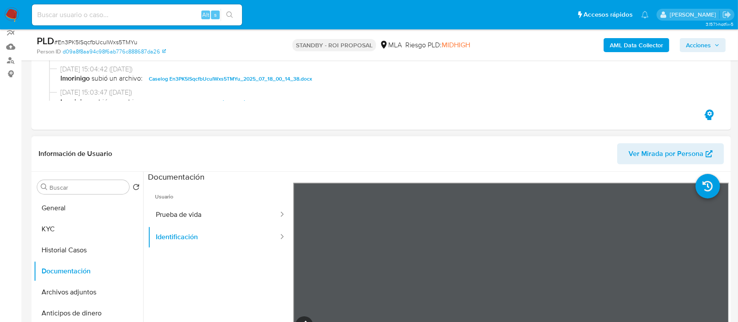
scroll to position [116, 0]
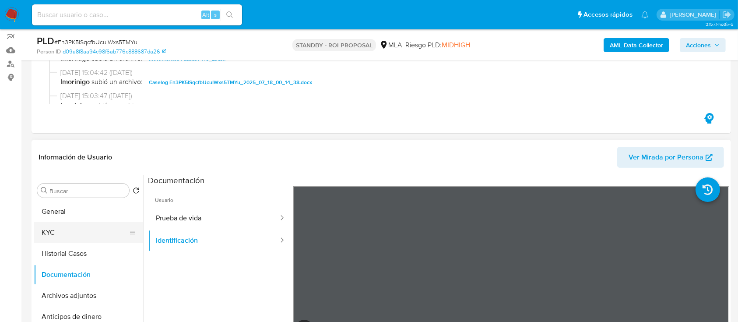
click at [81, 226] on button "KYC" at bounding box center [85, 232] width 102 height 21
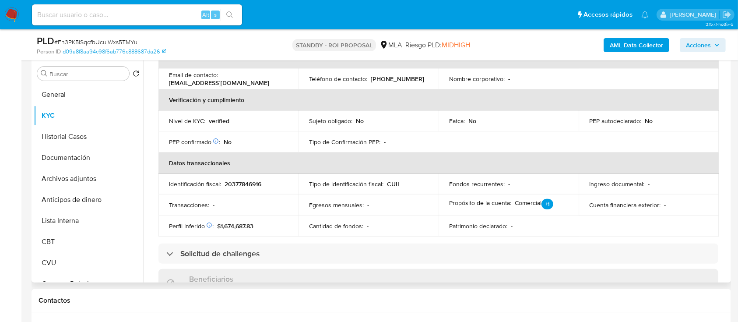
scroll to position [160, 0]
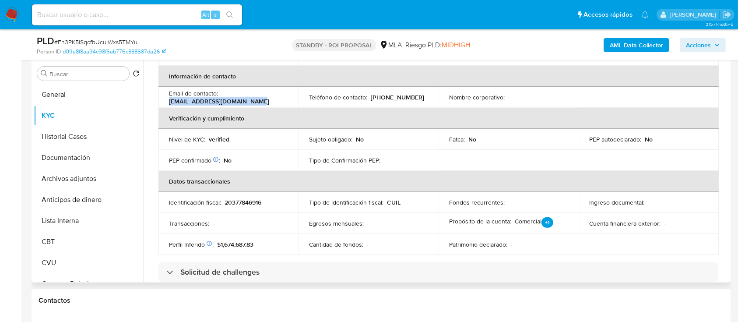
drag, startPoint x: 254, startPoint y: 100, endPoint x: 169, endPoint y: 102, distance: 84.5
click at [169, 102] on div "Email de contacto : [EMAIL_ADDRESS][DOMAIN_NAME]" at bounding box center [228, 97] width 119 height 16
copy p "[EMAIL_ADDRESS][DOMAIN_NAME]"
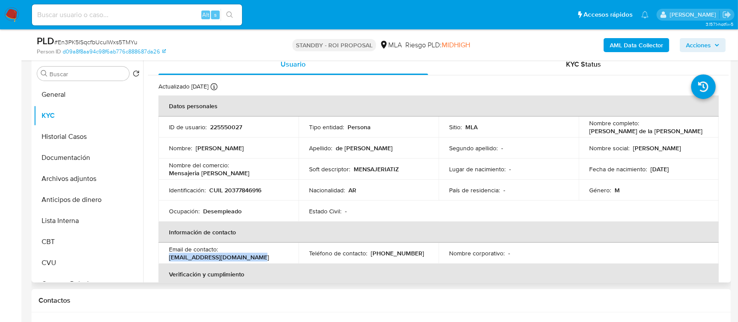
scroll to position [0, 0]
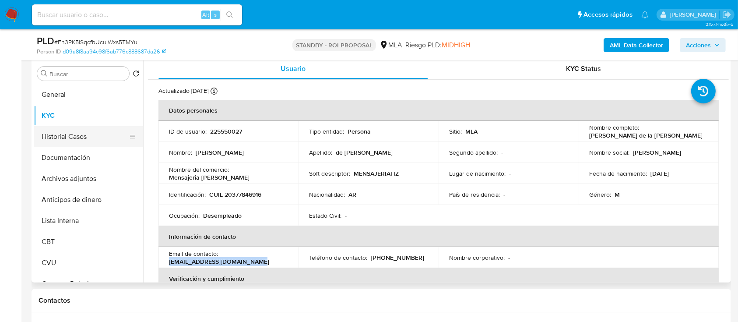
click at [98, 137] on button "Historial Casos" at bounding box center [85, 136] width 102 height 21
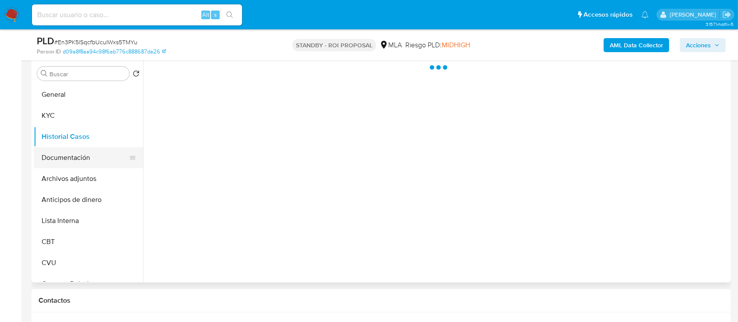
click at [85, 160] on button "Documentación" at bounding box center [85, 157] width 102 height 21
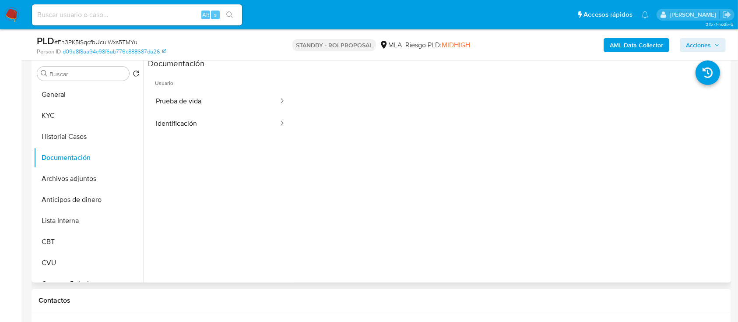
click at [229, 85] on span "Usuario" at bounding box center [220, 79] width 145 height 21
click at [229, 104] on button "Prueba de vida" at bounding box center [213, 101] width 131 height 22
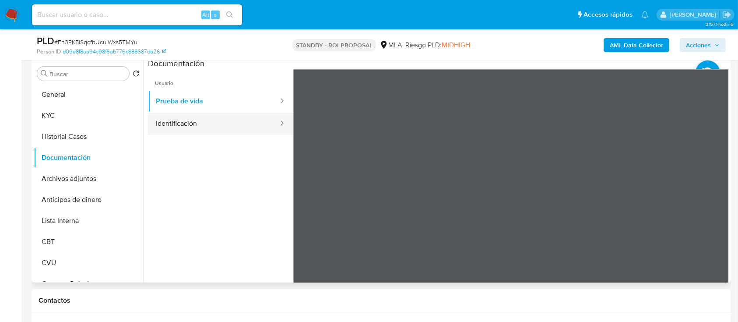
click at [190, 119] on button "Identificación" at bounding box center [213, 123] width 131 height 22
